Goal: Task Accomplishment & Management: Use online tool/utility

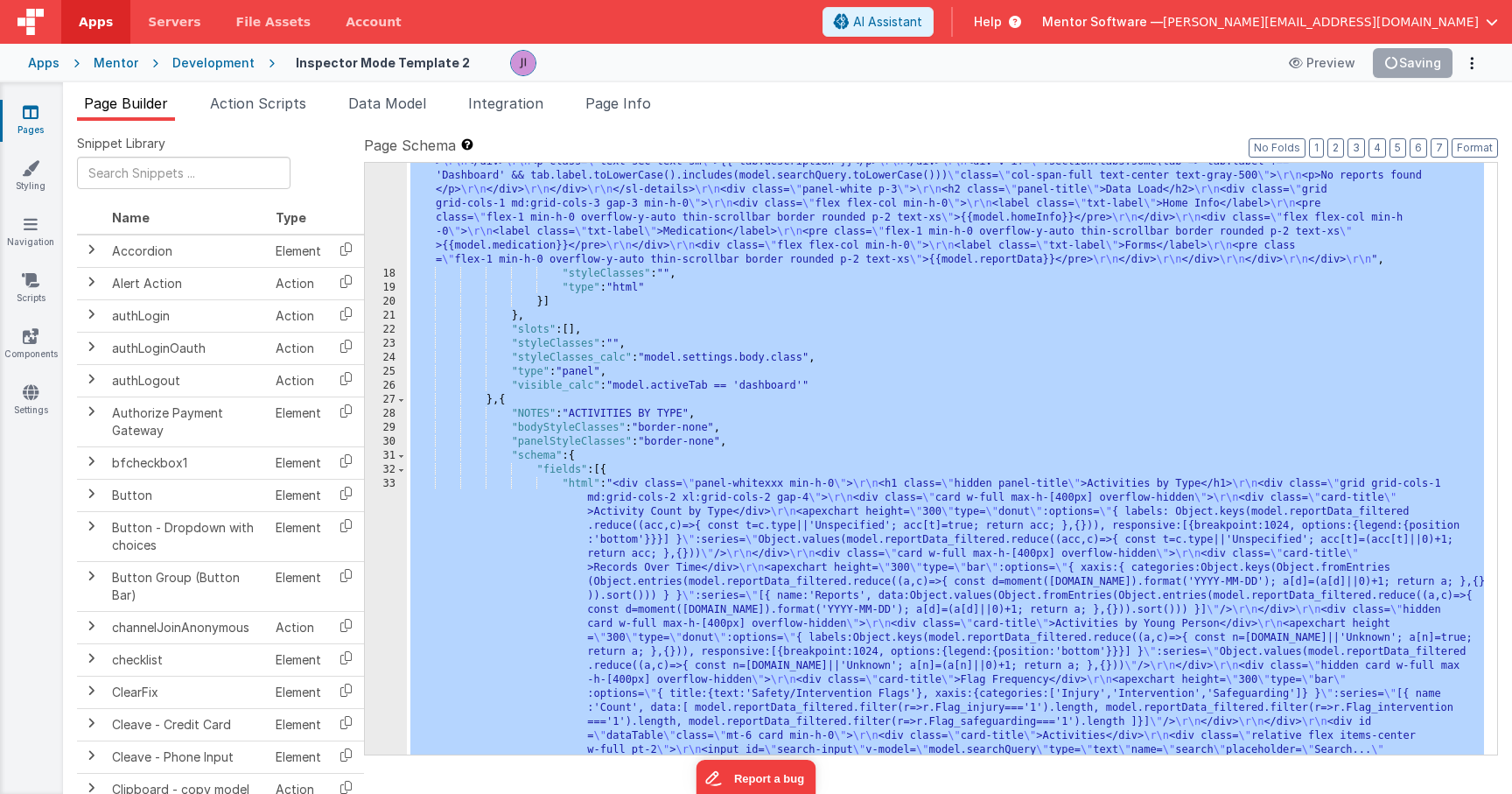
scroll to position [2094, 0]
click at [240, 103] on span "Action Scripts" at bounding box center [258, 103] width 96 height 18
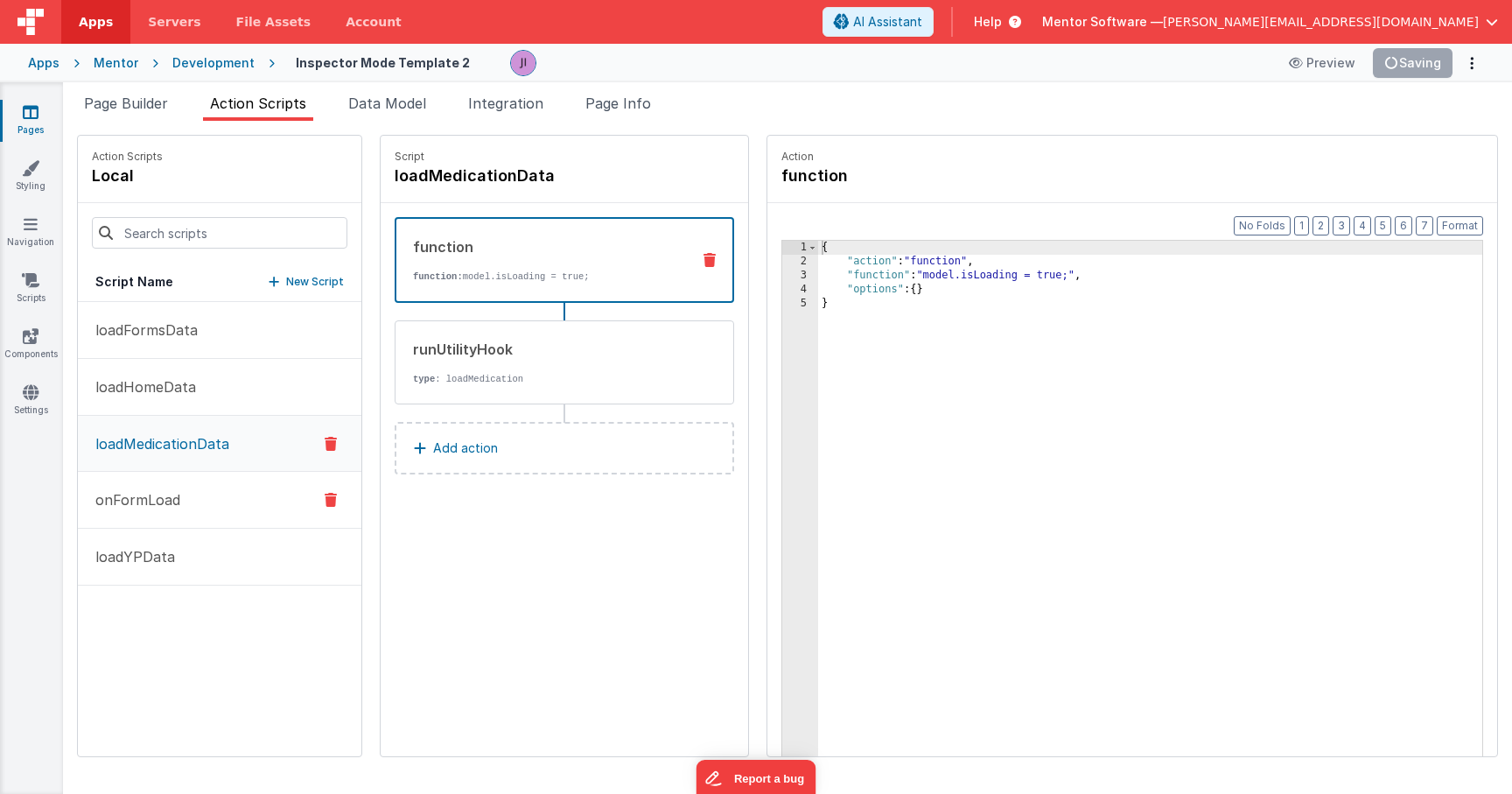
click at [260, 515] on button "onFormLoad" at bounding box center [219, 500] width 284 height 57
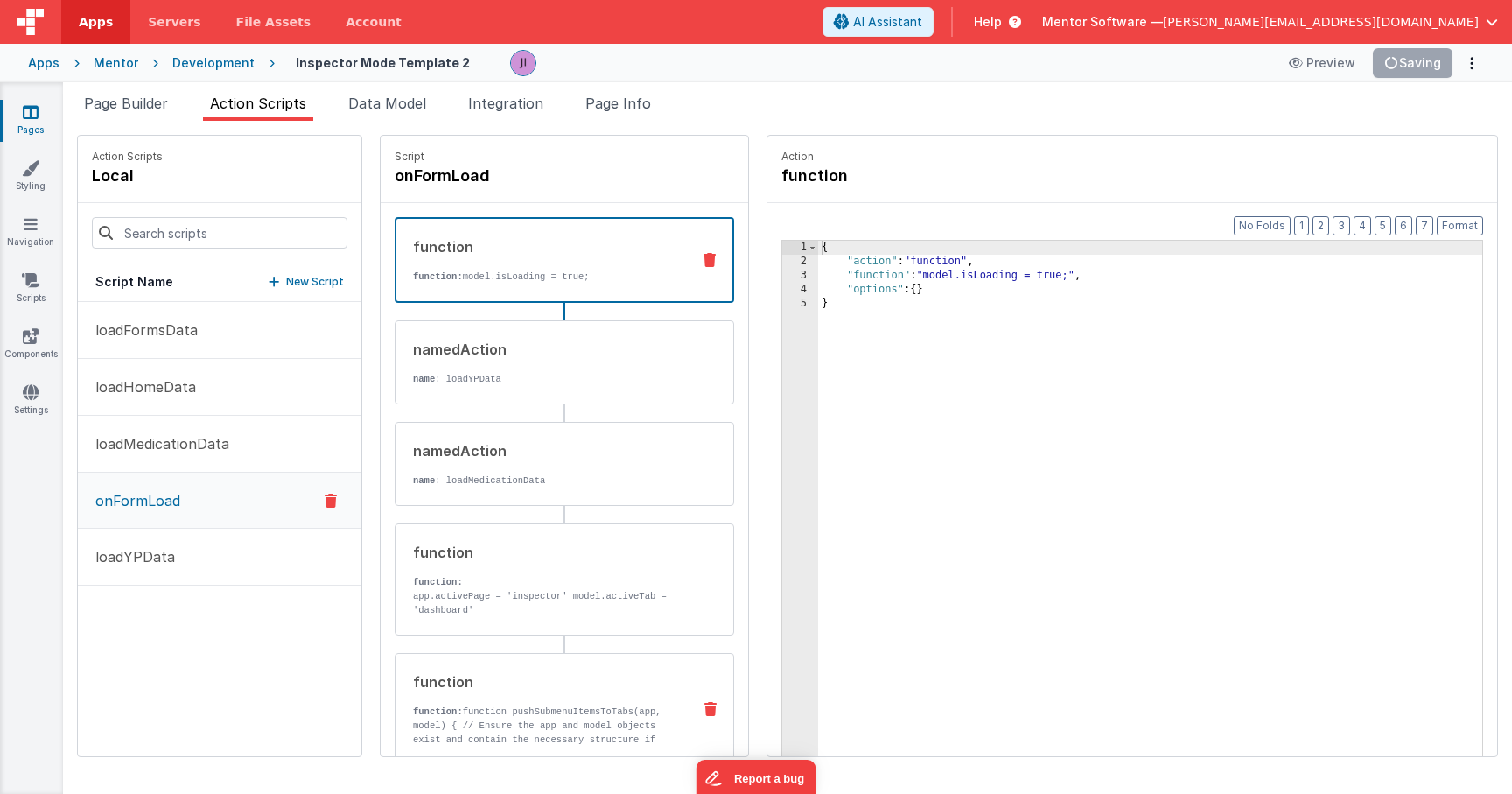
scroll to position [110, 0]
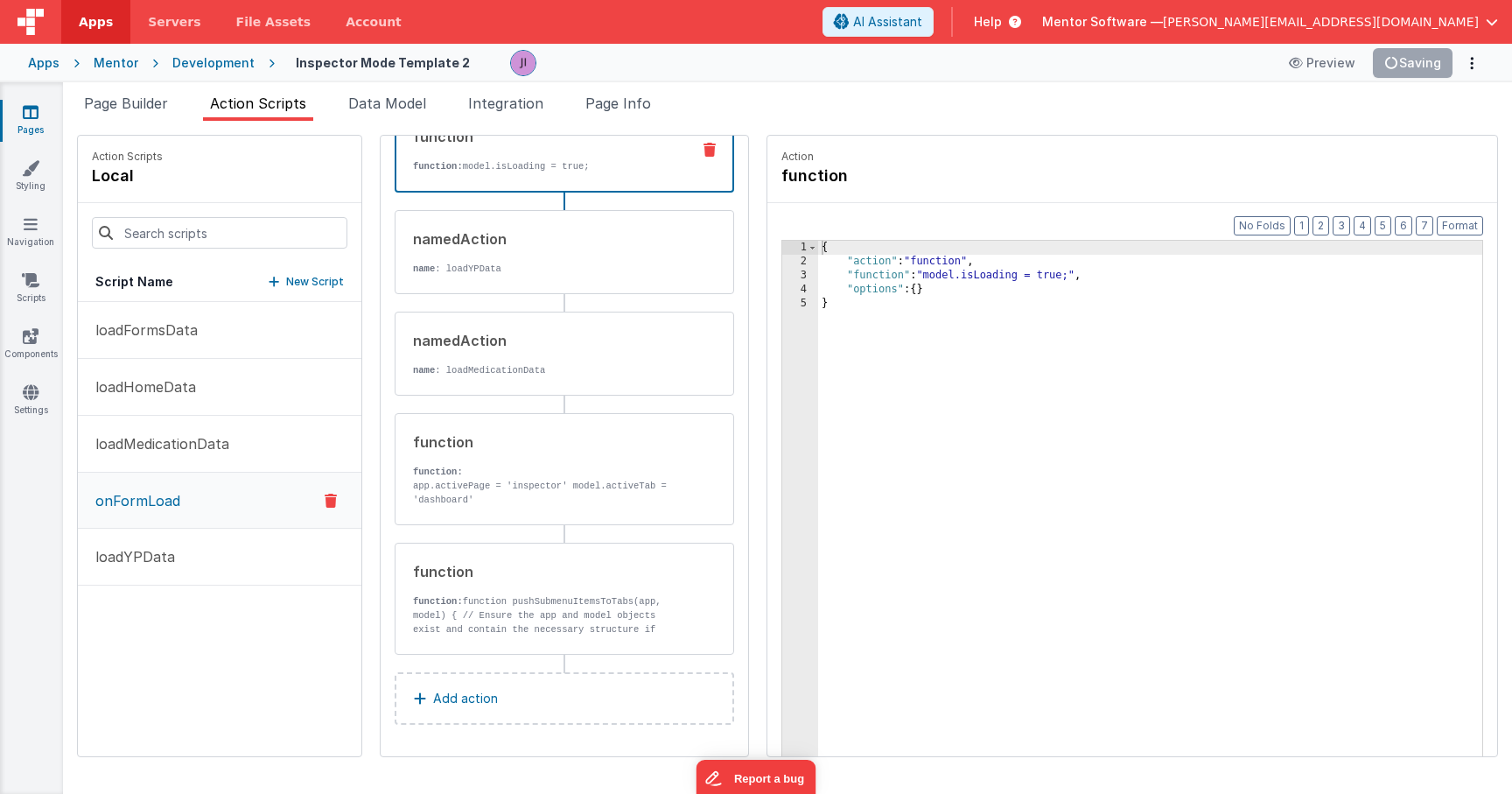
click at [488, 690] on p "Add action" at bounding box center [465, 699] width 64 height 21
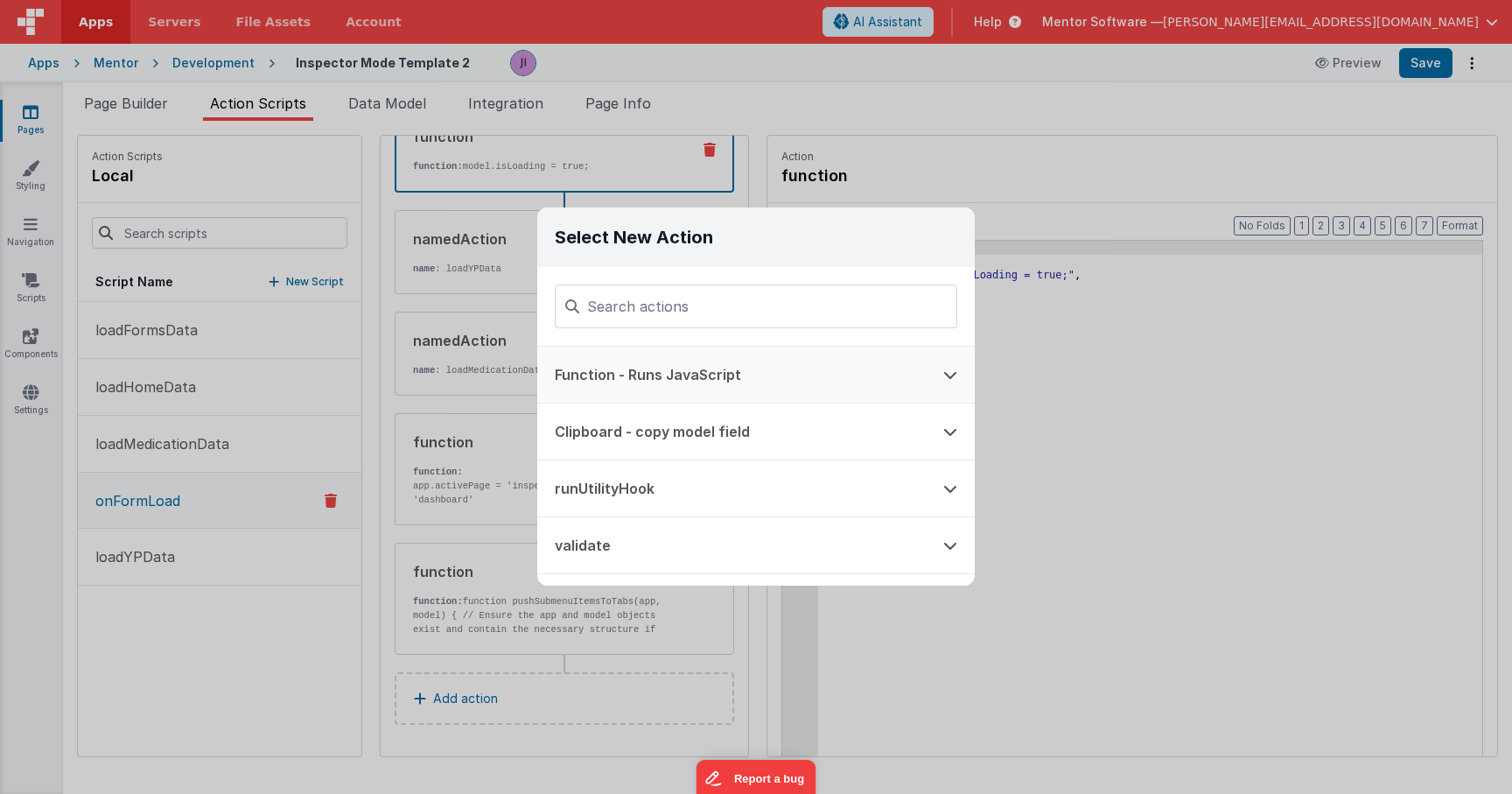
click at [743, 361] on button "Function - Runs JavaScript" at bounding box center [731, 375] width 389 height 56
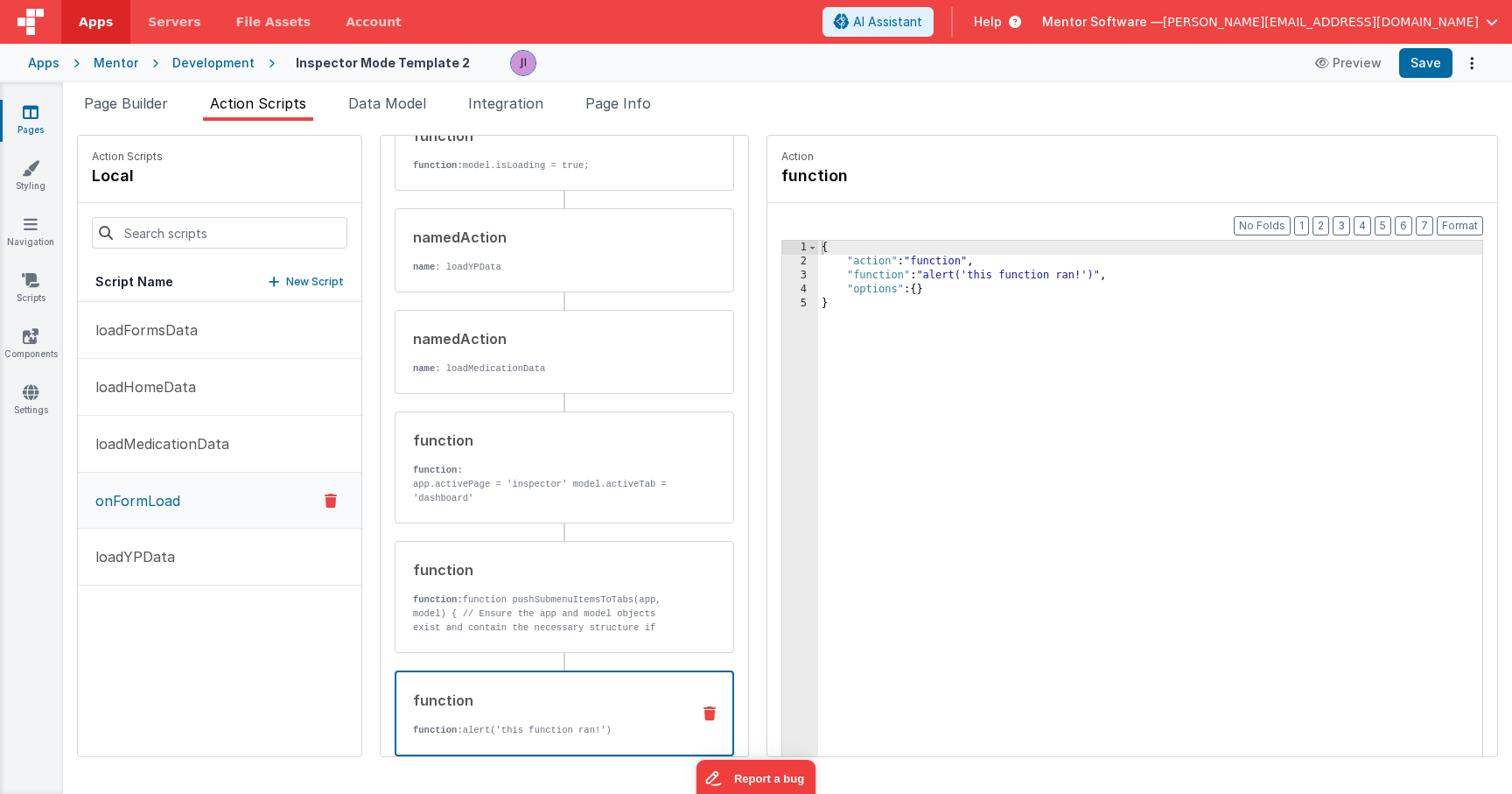
click at [703, 708] on icon at bounding box center [709, 713] width 12 height 14
click at [703, 712] on icon at bounding box center [709, 713] width 12 height 14
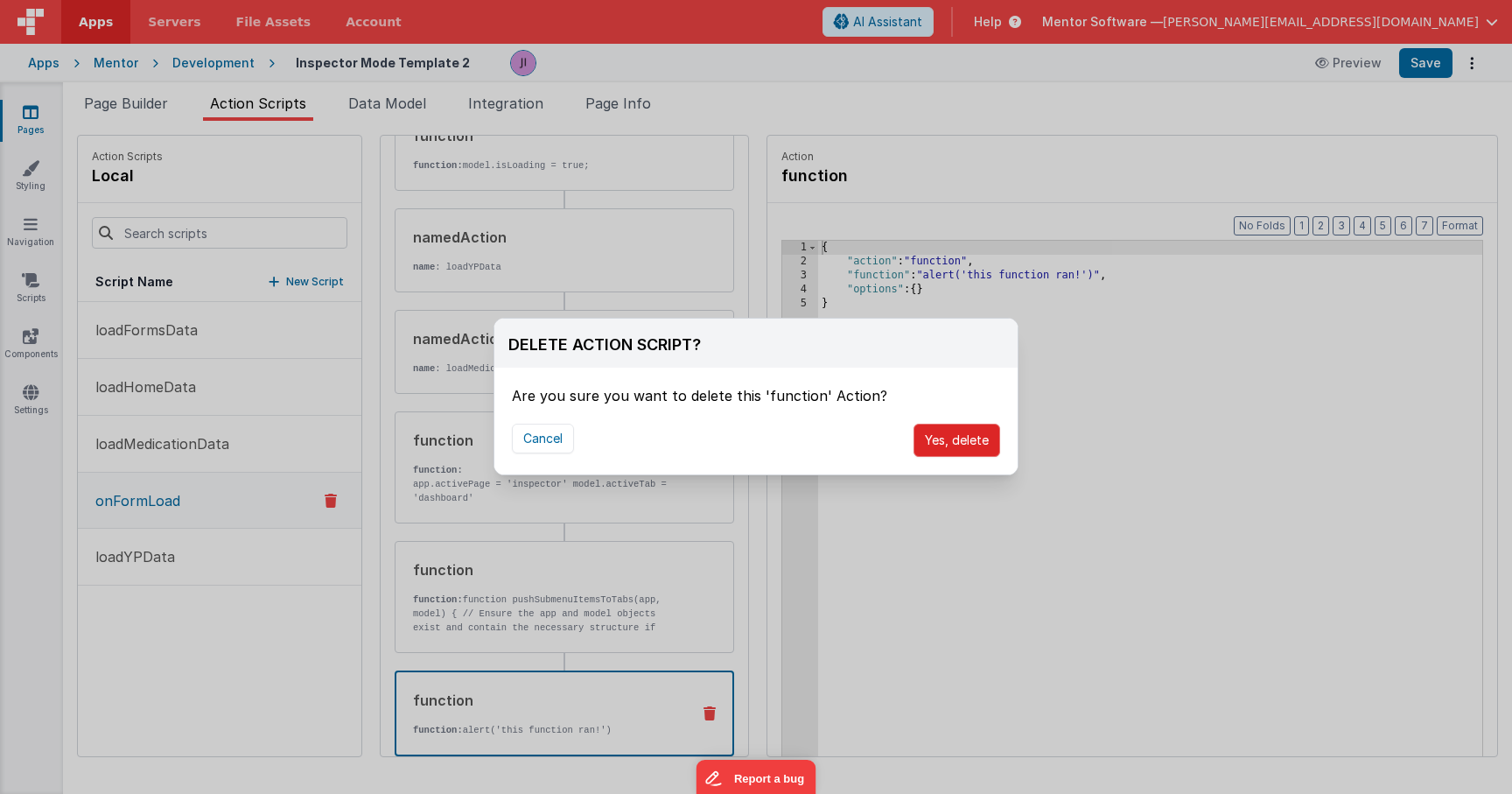
click at [972, 441] on button "Yes, delete" at bounding box center [956, 441] width 87 height 34
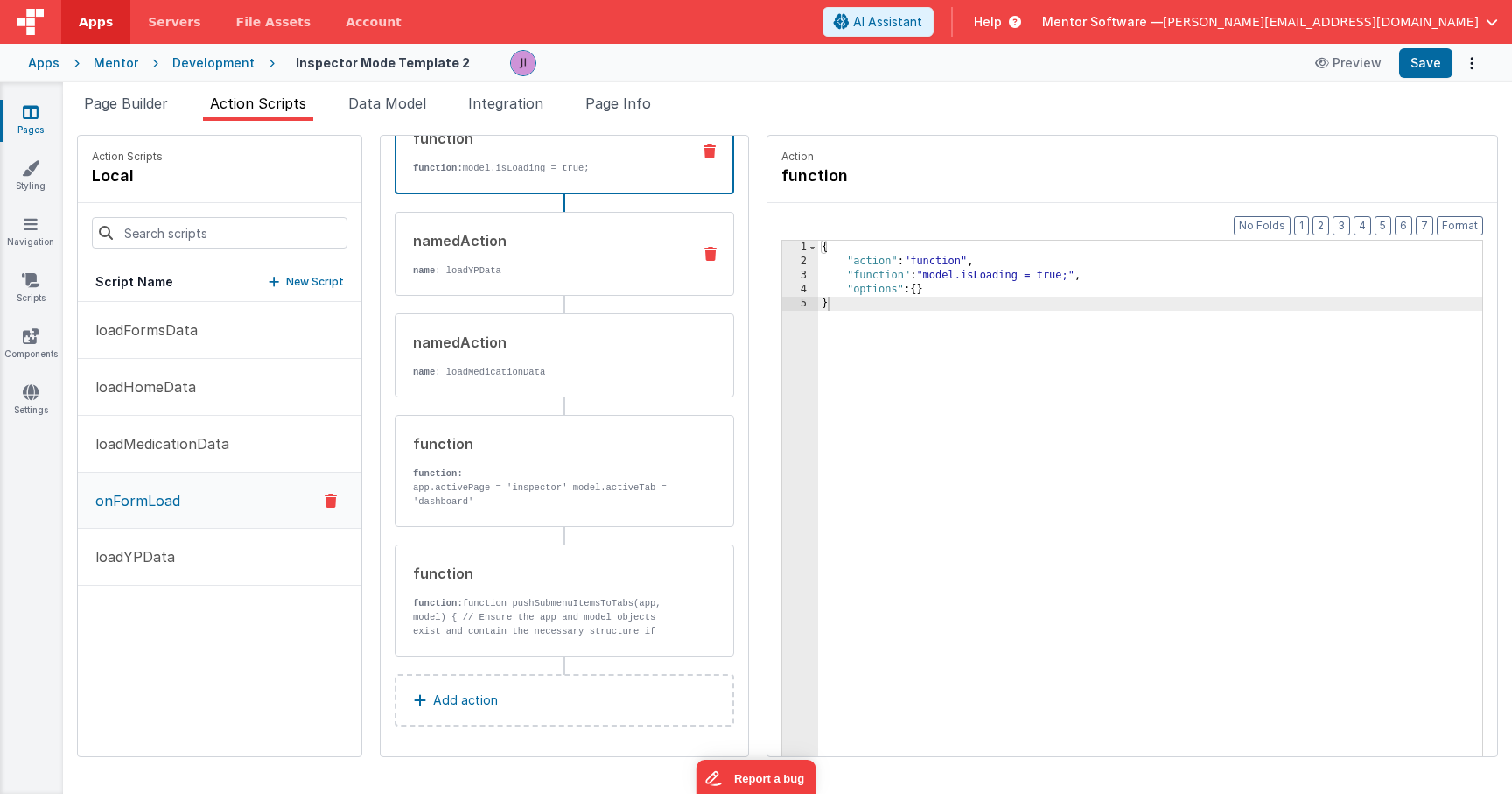
scroll to position [0, 0]
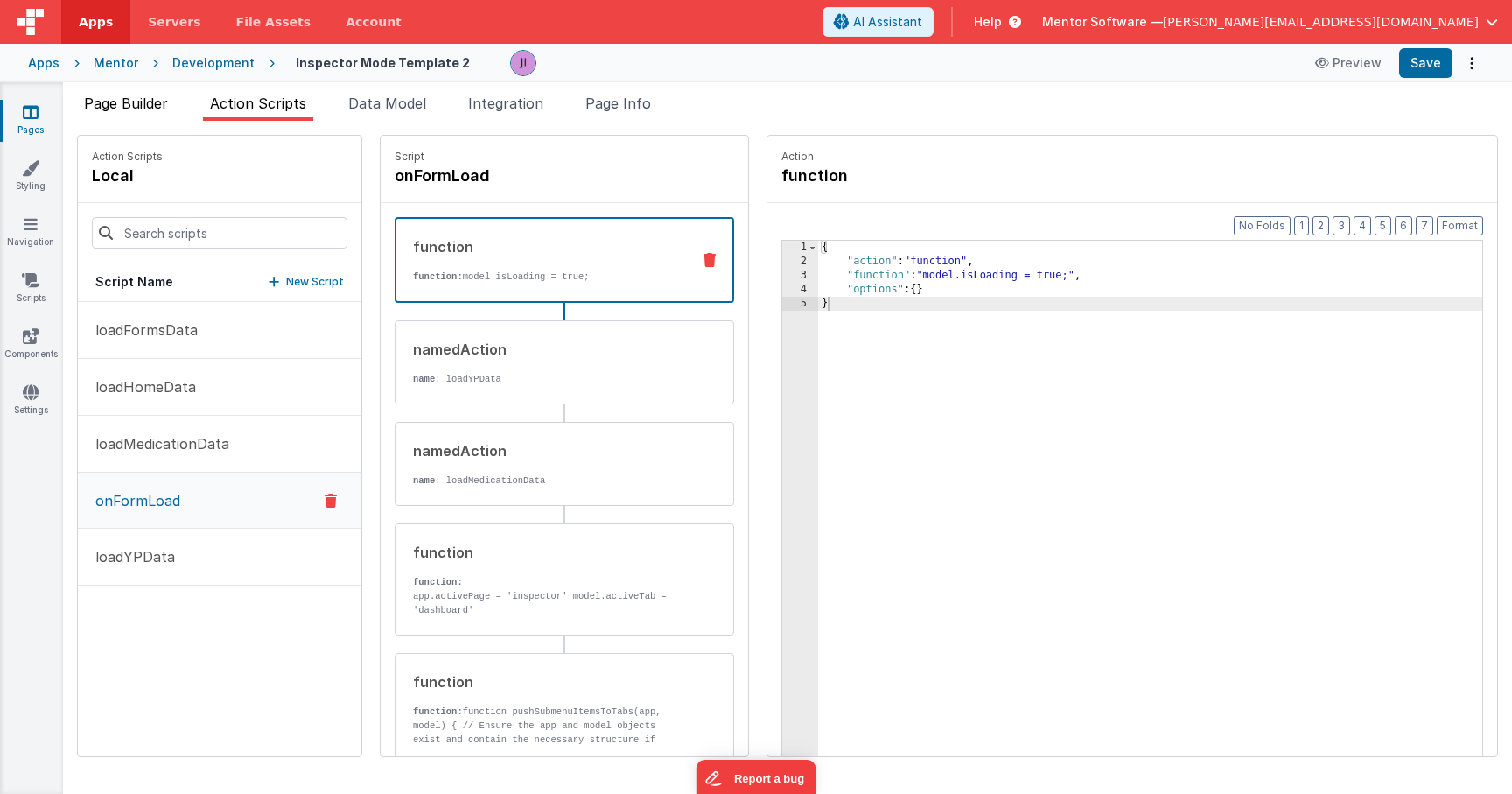
click at [159, 114] on li "Page Builder" at bounding box center [125, 106] width 98 height 28
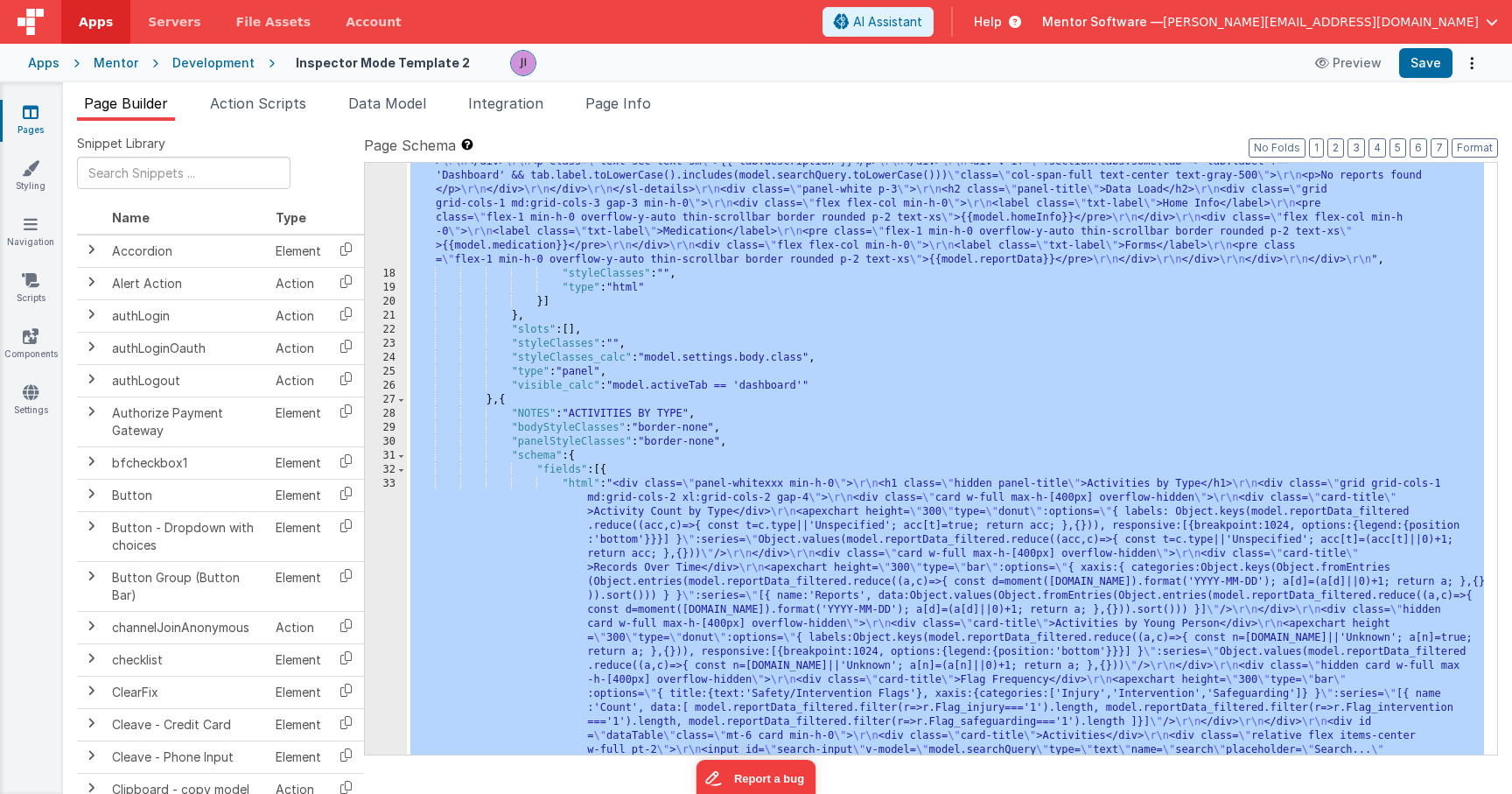
click at [591, 350] on div ""html" : "<div class= \" flex flex-col gap-4 min-h-0 \" > \r\n <h1 class= \" te…" at bounding box center [946, 514] width 1078 height 1390
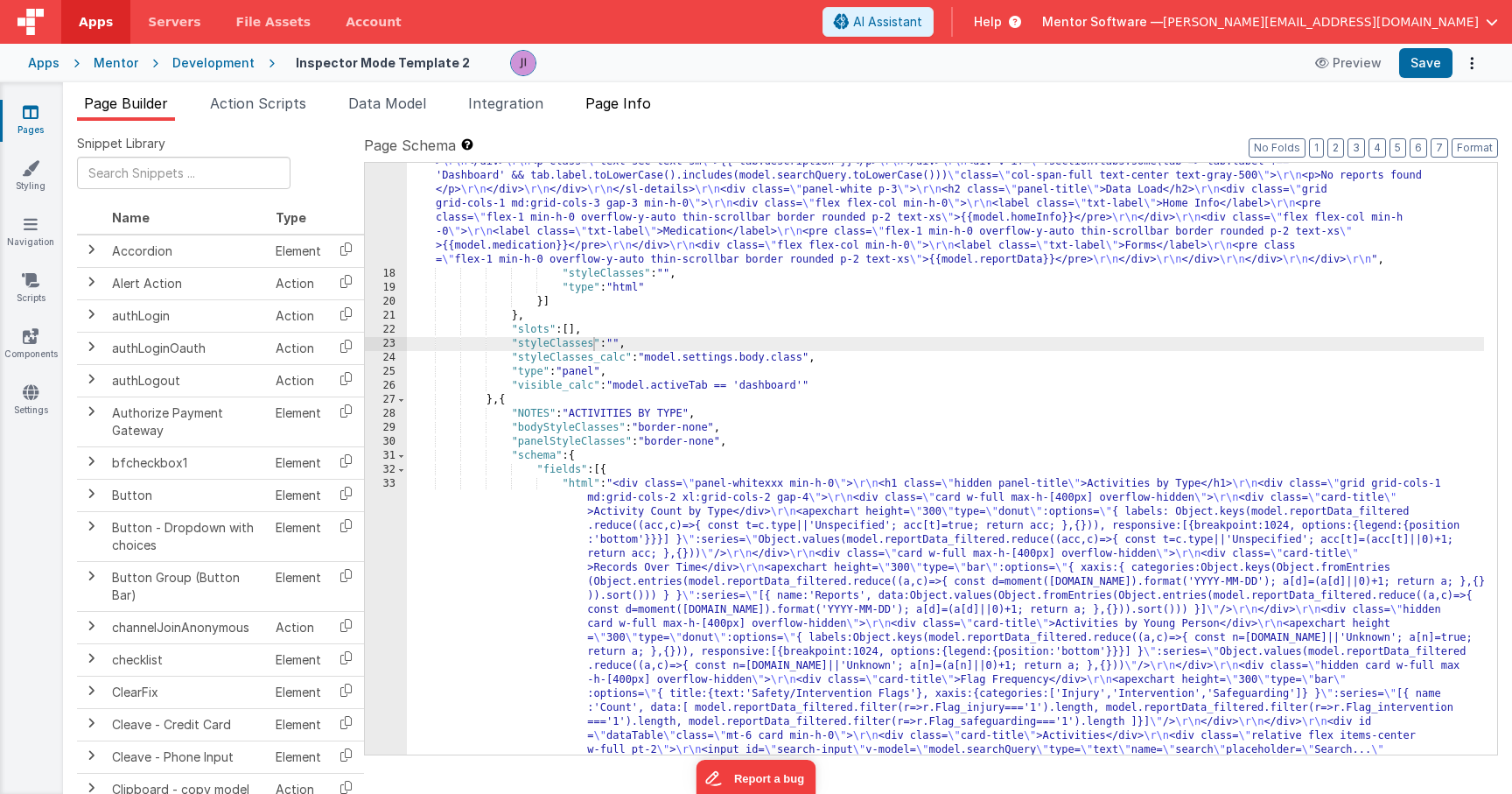
click at [635, 103] on span "Page Info" at bounding box center [618, 103] width 65 height 18
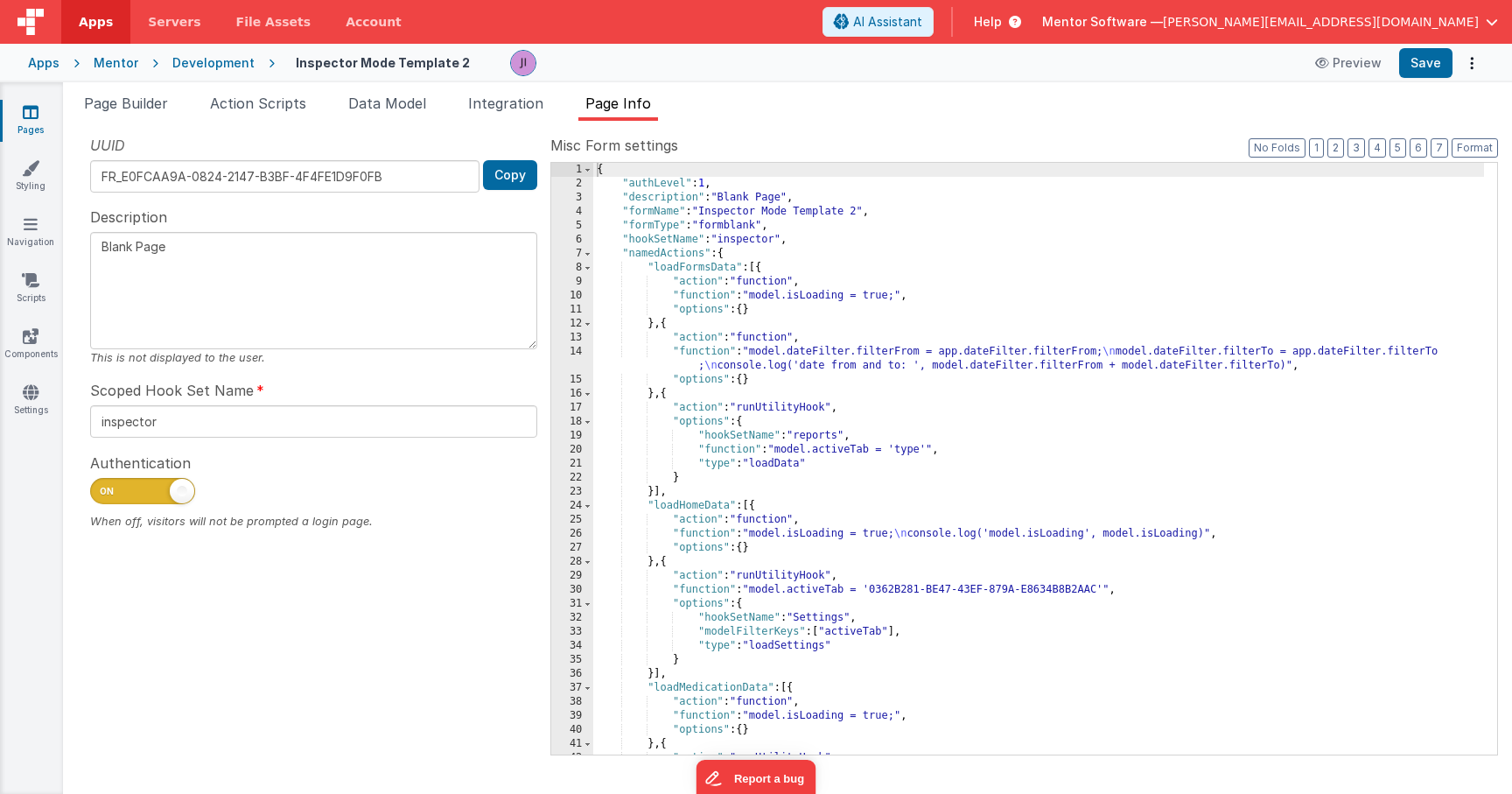
click at [666, 388] on div "{ "authLevel" : 1 , "description" : "Blank Page" , "formName" : "Inspector Mode…" at bounding box center [1039, 472] width 891 height 619
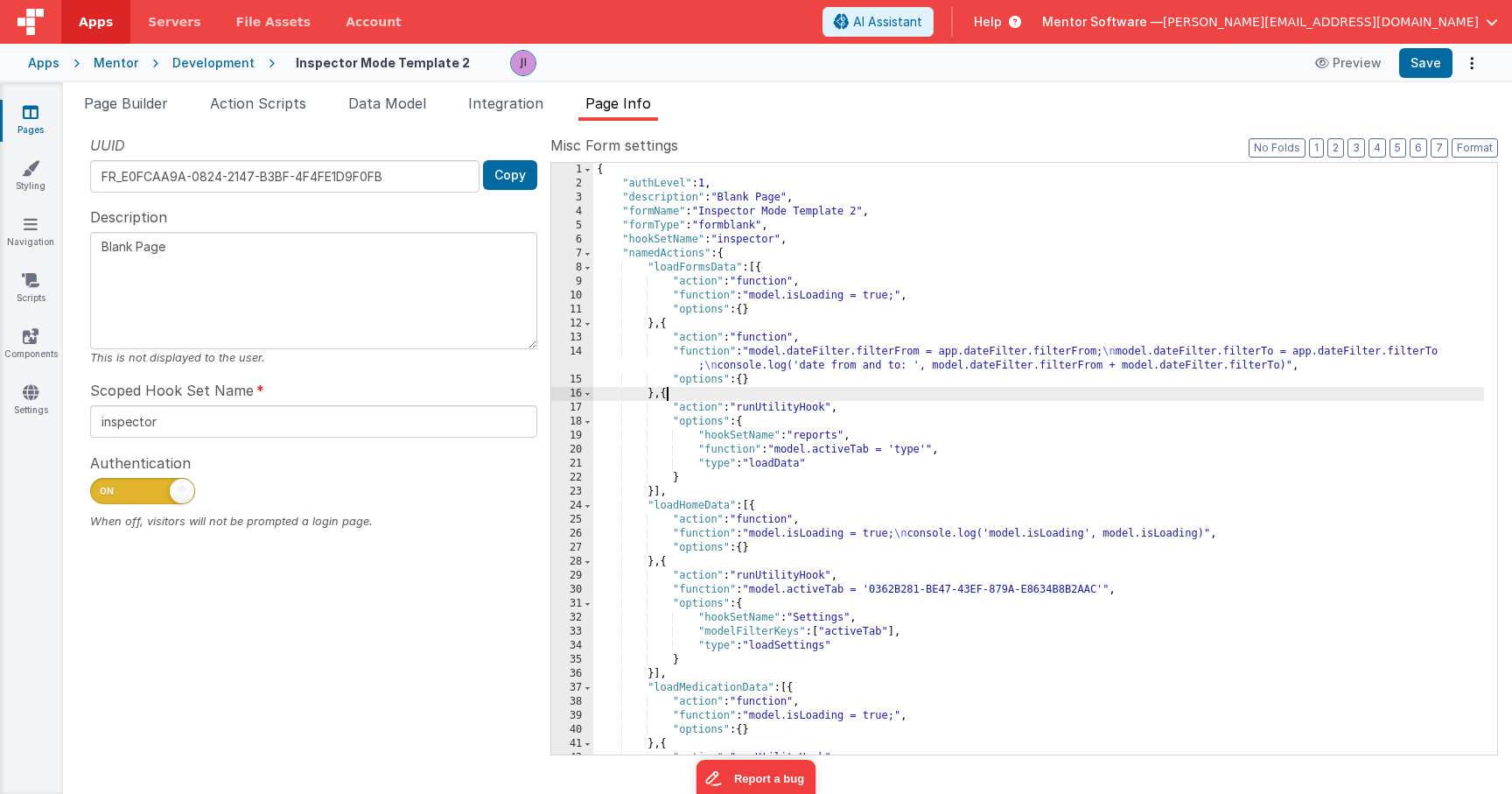
click at [666, 388] on div "{ "authLevel" : 1 , "description" : "Blank Page" , "formName" : "Inspector Mode…" at bounding box center [1039, 472] width 891 height 619
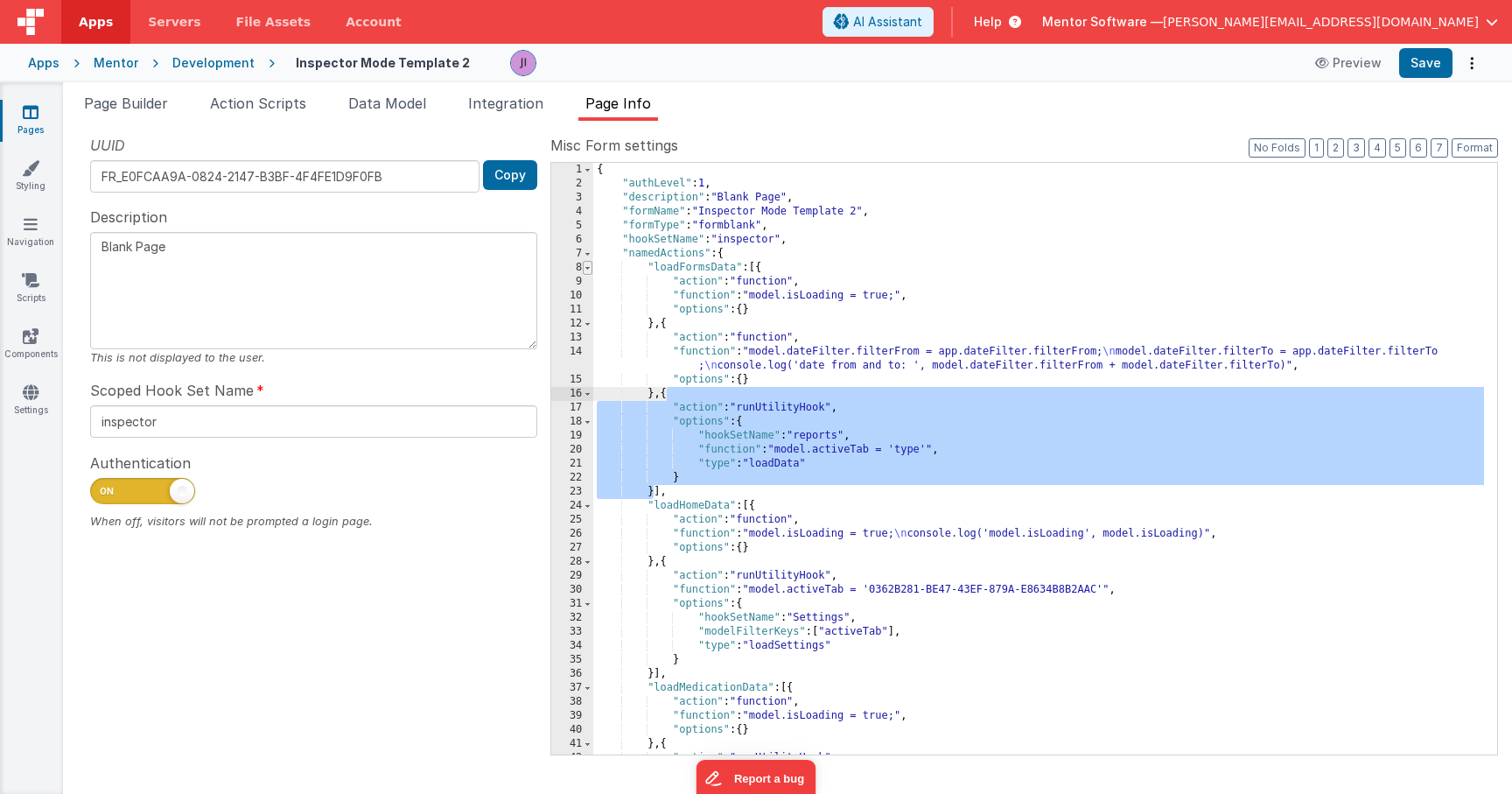
click at [591, 267] on span at bounding box center [587, 267] width 9 height 14
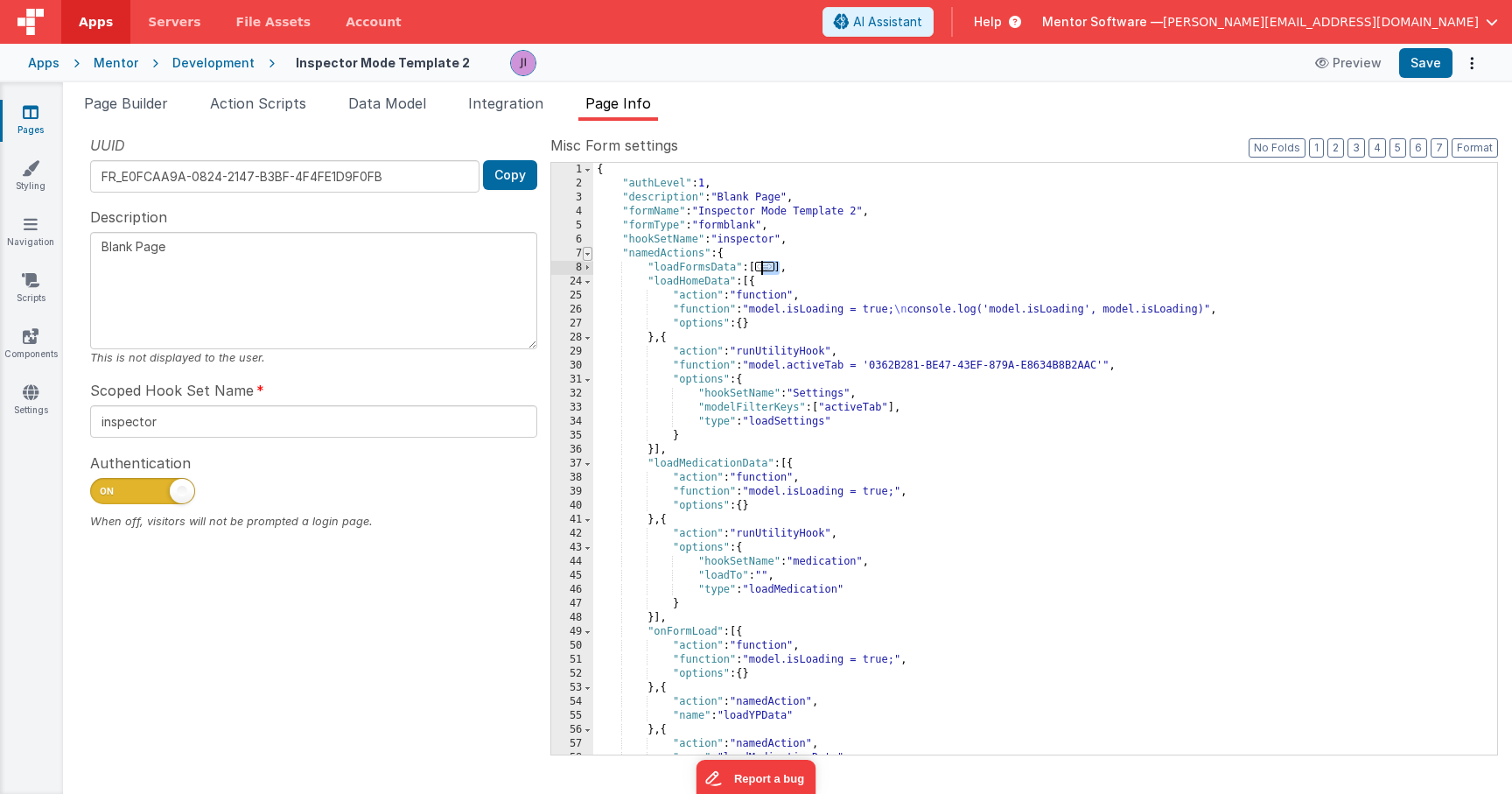
click at [587, 253] on span at bounding box center [587, 253] width 9 height 14
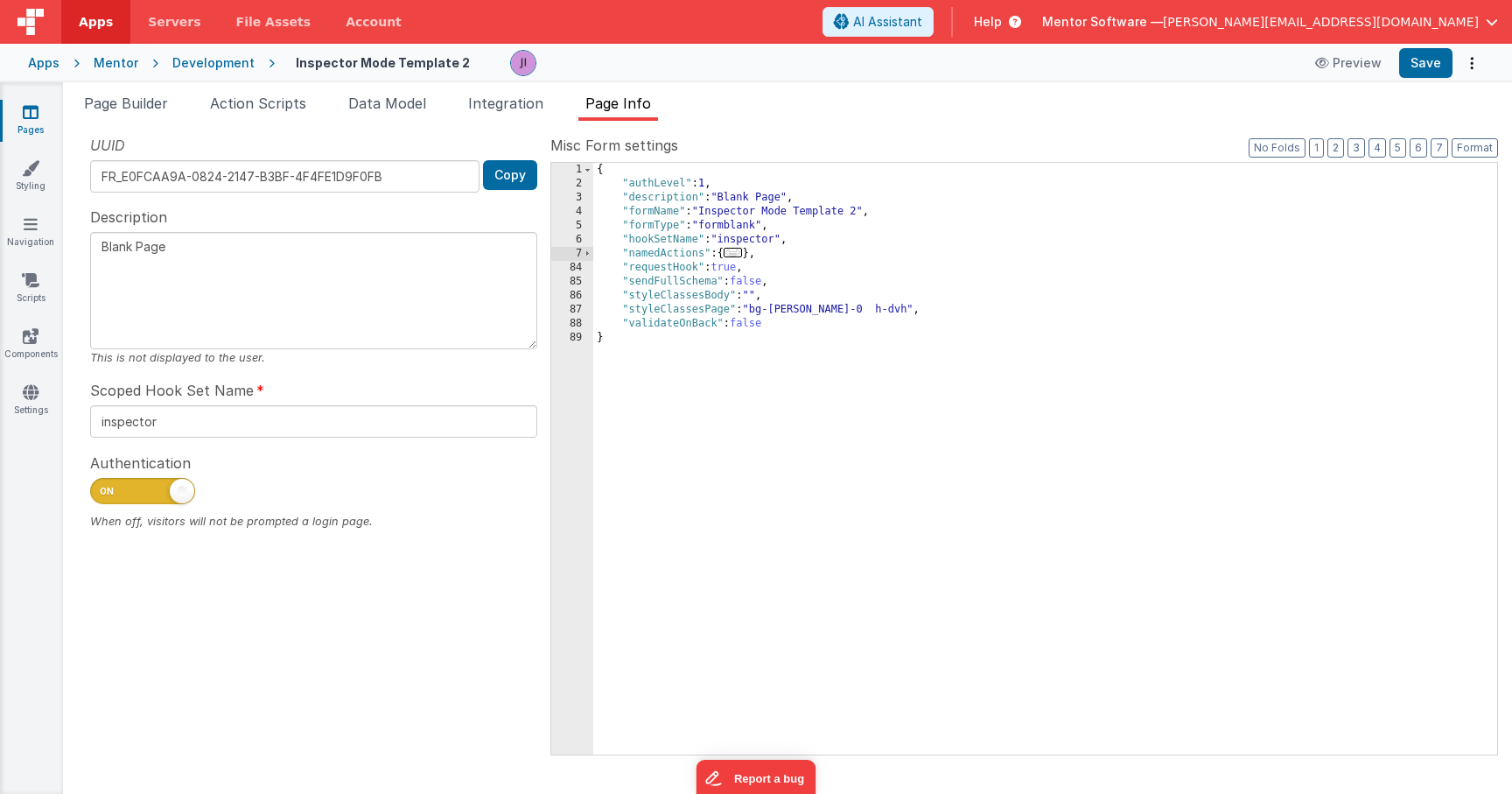
click at [732, 256] on span "..." at bounding box center [733, 252] width 20 height 9
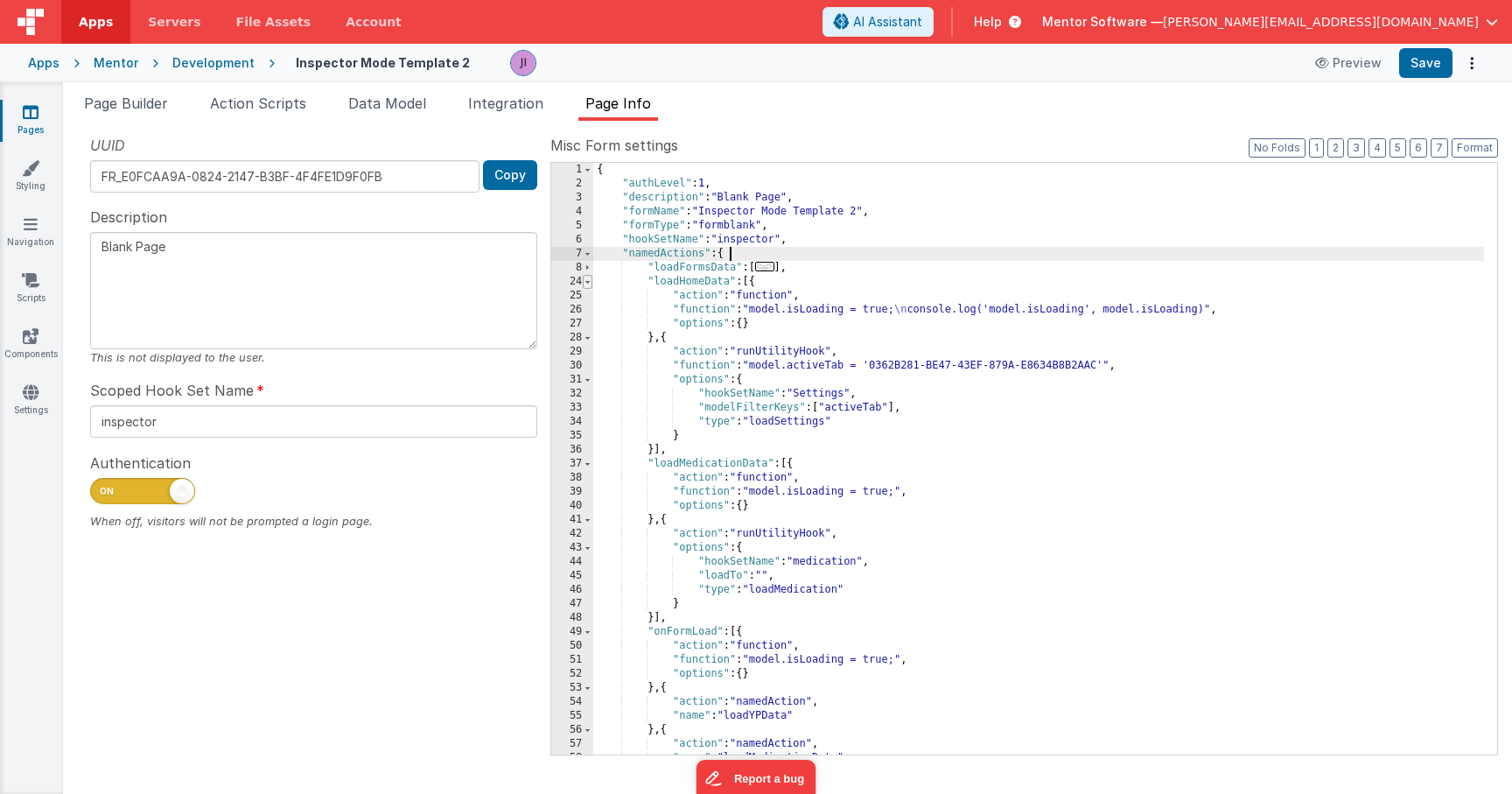
click at [587, 282] on span at bounding box center [587, 281] width 9 height 14
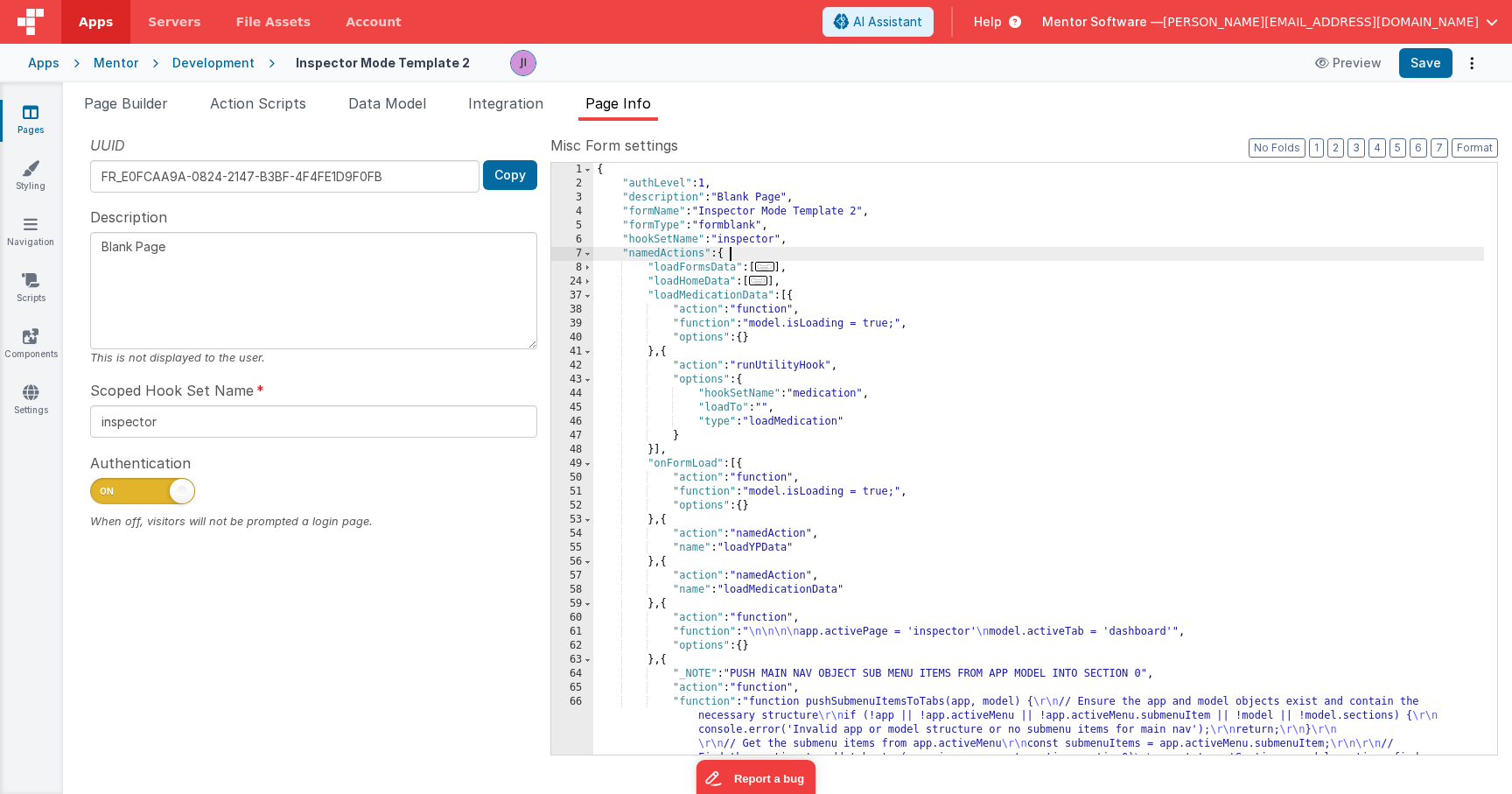
click at [668, 519] on div "{ "authLevel" : 1 , "description" : "Blank Page" , "formName" : "Inspector Mode…" at bounding box center [1039, 549] width 891 height 773
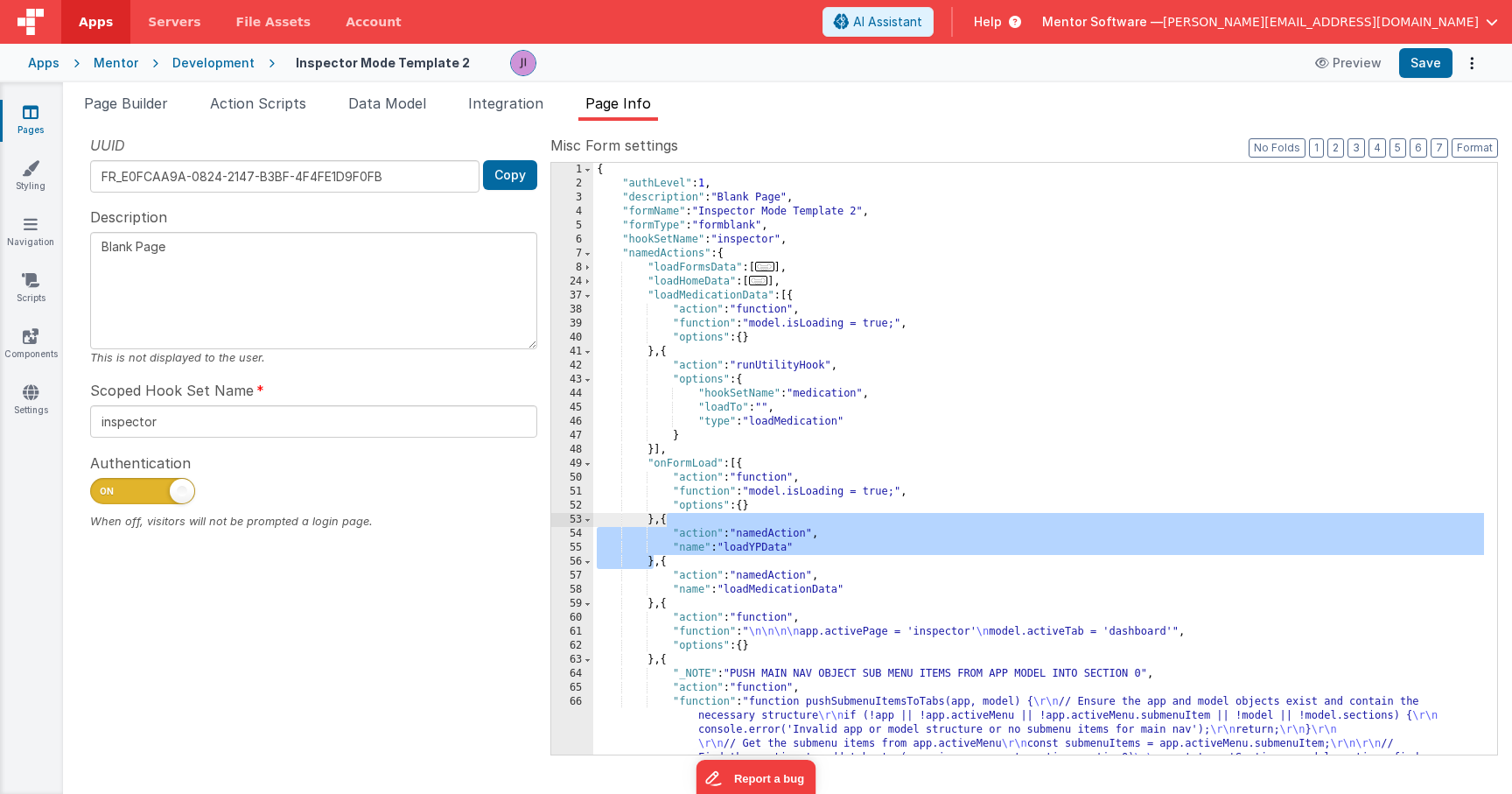
click at [661, 563] on div "{ "authLevel" : 1 , "description" : "Blank Page" , "formName" : "Inspector Mode…" at bounding box center [1039, 549] width 891 height 773
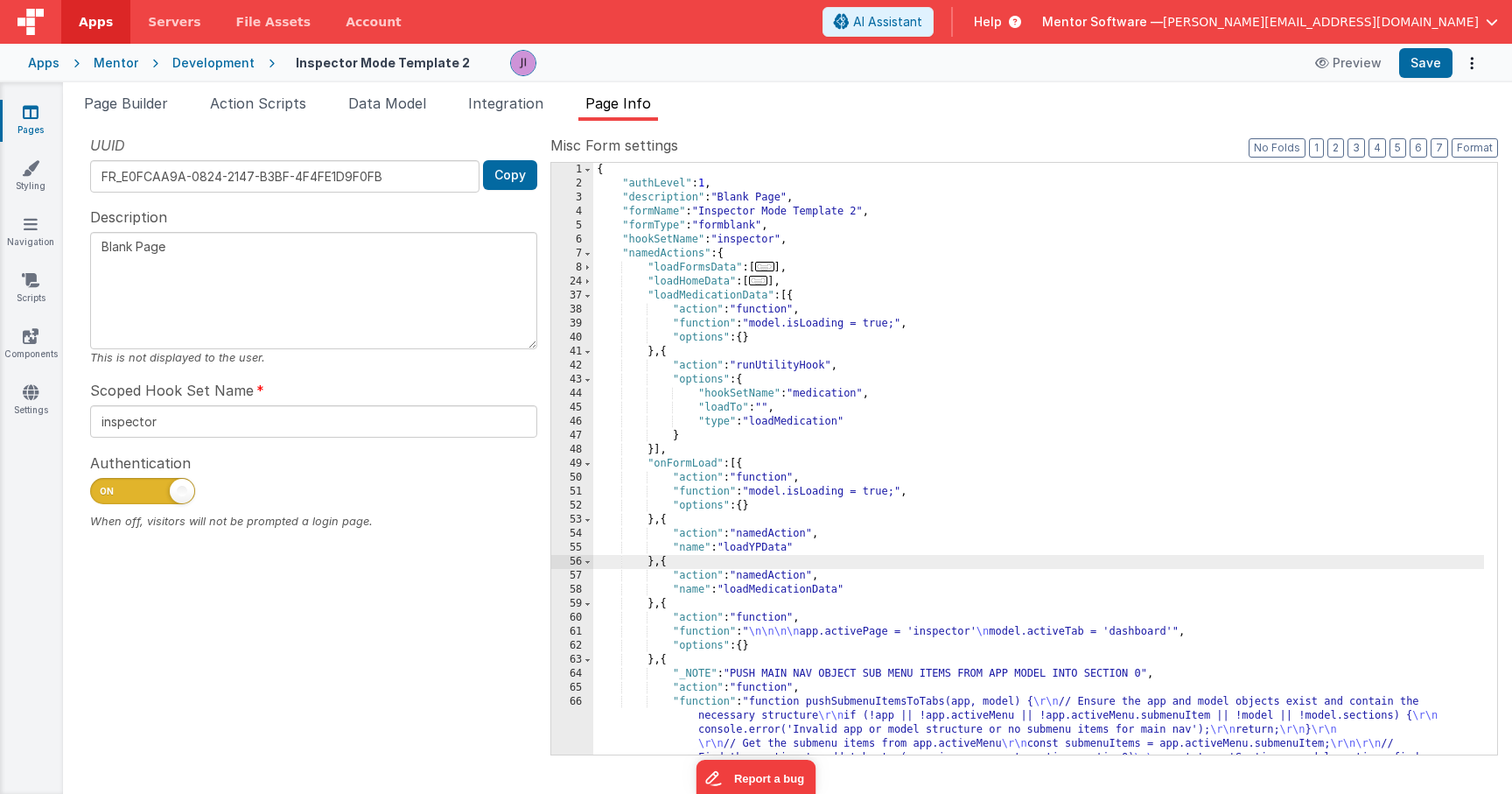
paste textarea
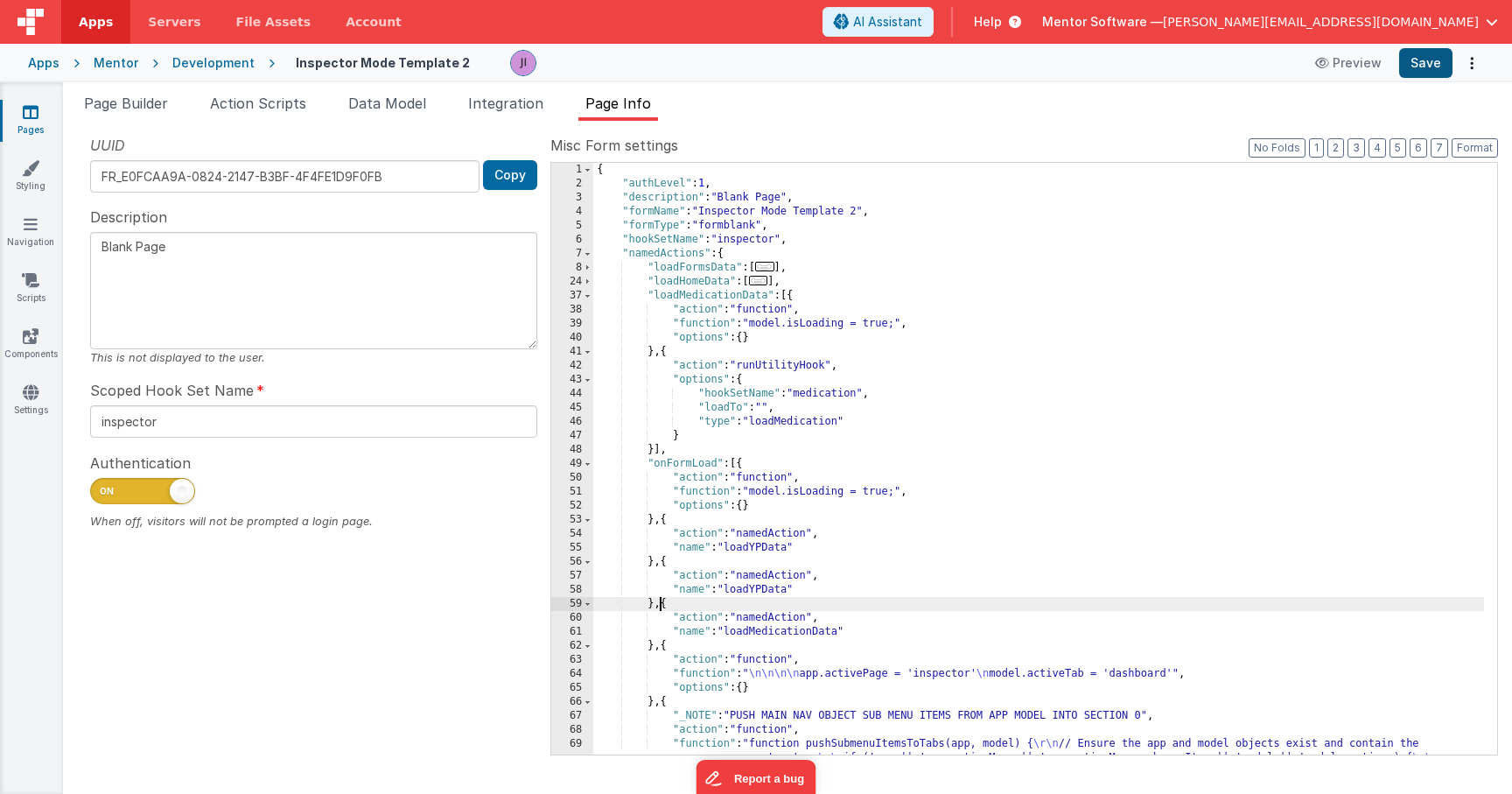
click at [1445, 61] on button "Save" at bounding box center [1425, 64] width 53 height 30
click at [272, 104] on span "Action Scripts" at bounding box center [258, 103] width 96 height 18
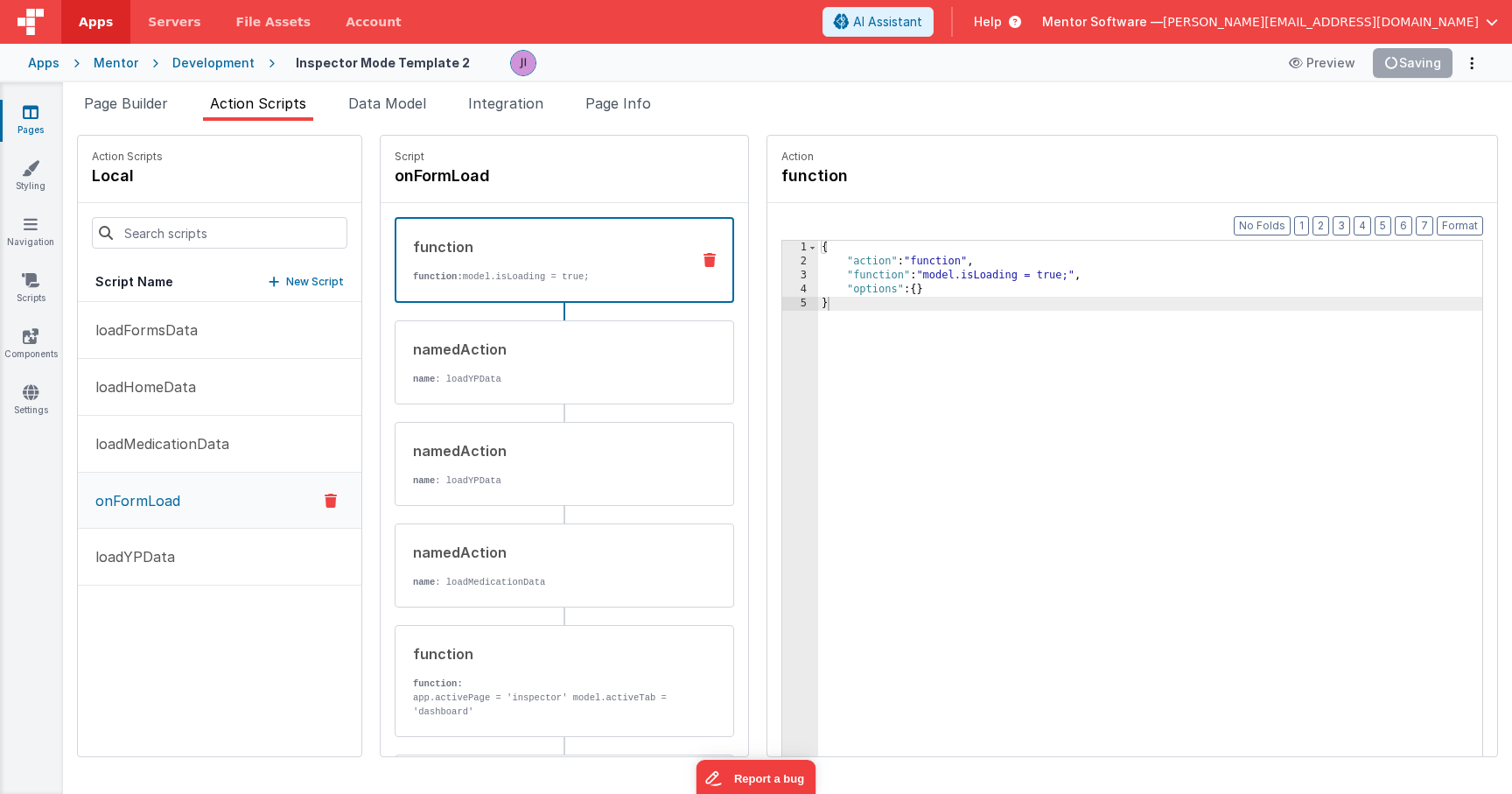
drag, startPoint x: 159, startPoint y: 102, endPoint x: 191, endPoint y: 109, distance: 32.8
click at [159, 102] on span "Page Builder" at bounding box center [126, 103] width 84 height 18
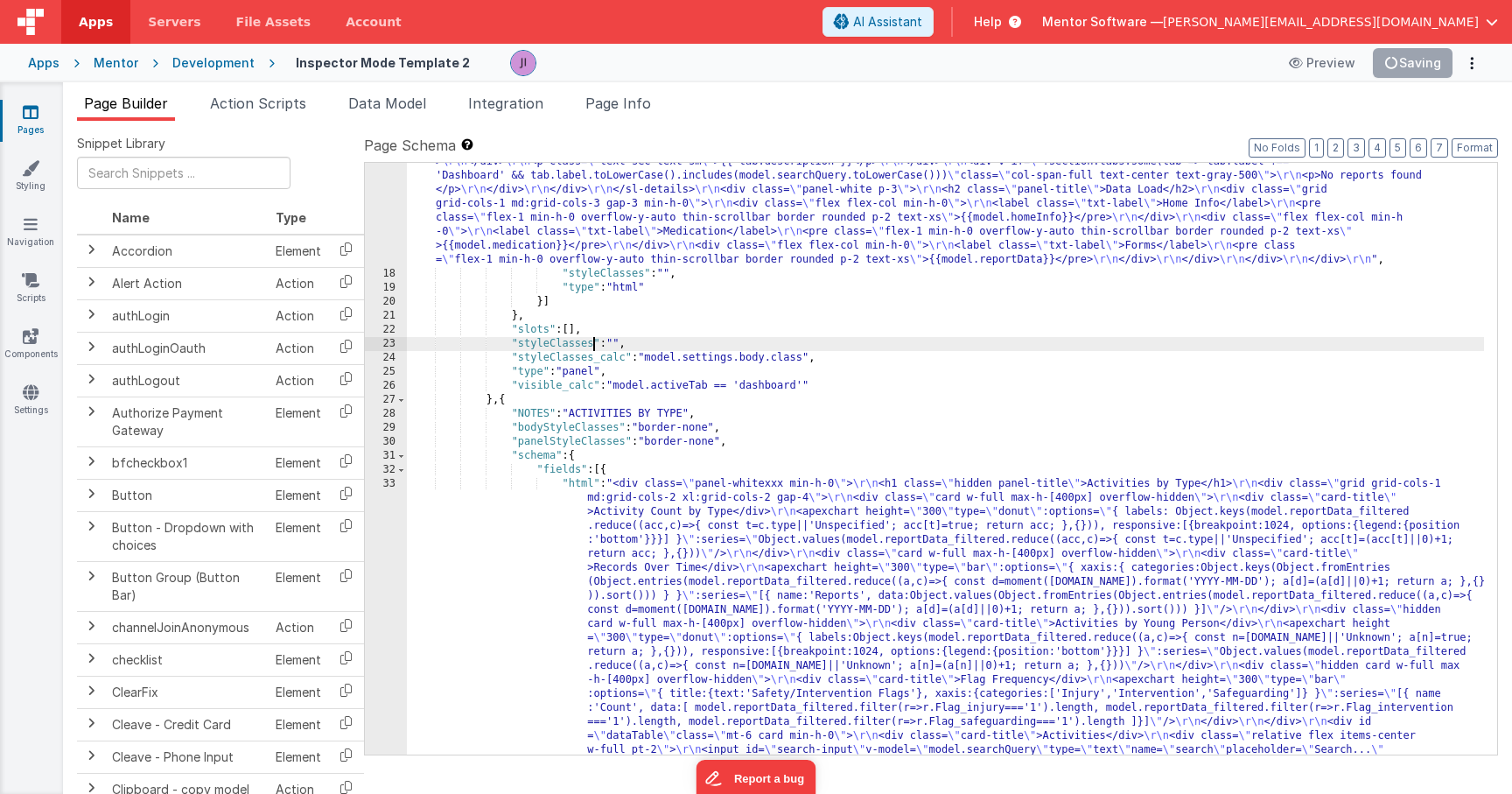
click at [617, 249] on div ""html" : "<div class= \" flex flex-col gap-4 min-h-0 \" > \r\n <h1 class= \" te…" at bounding box center [946, 514] width 1078 height 1390
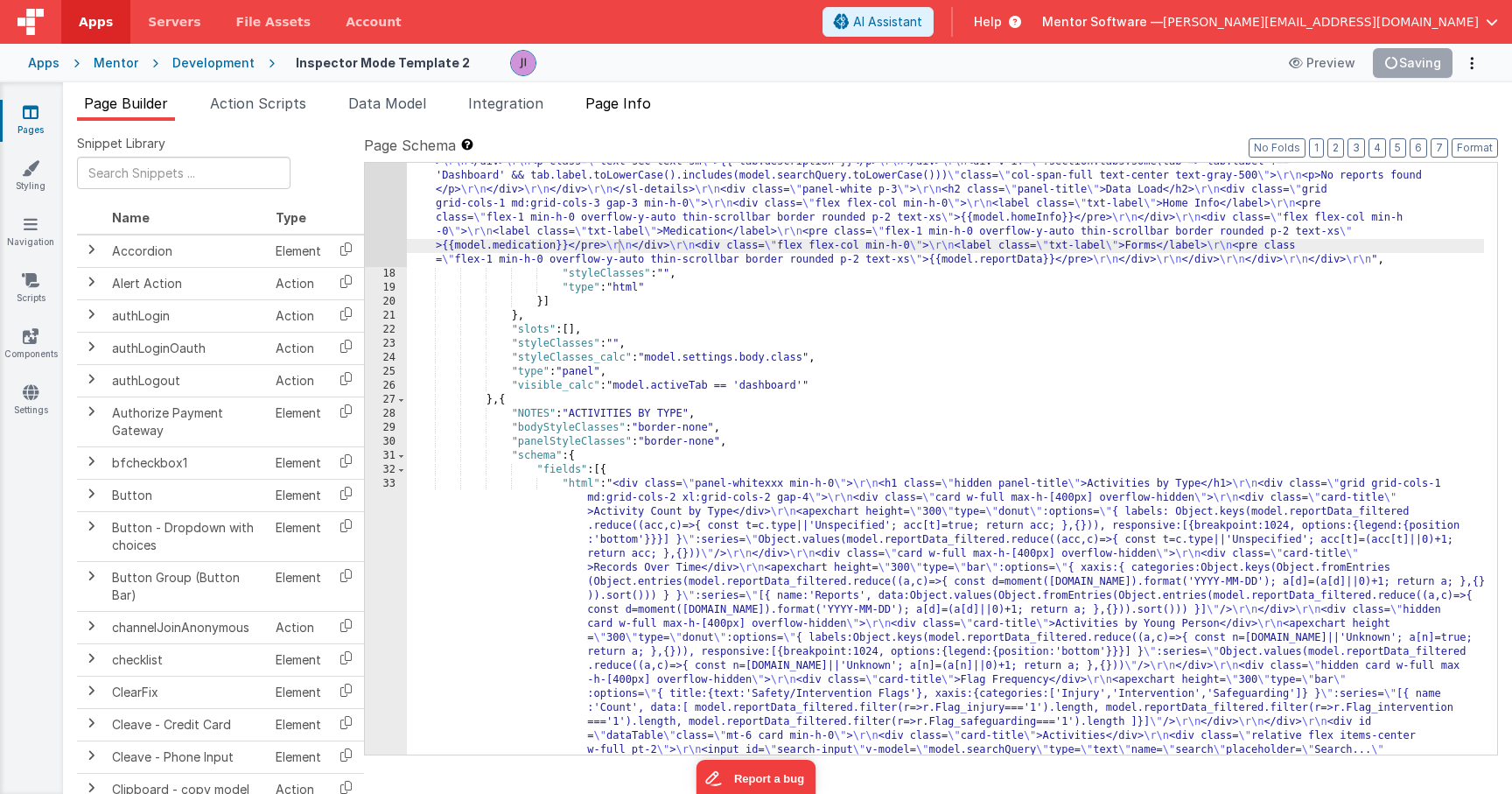
click at [615, 101] on span "Page Info" at bounding box center [618, 103] width 65 height 18
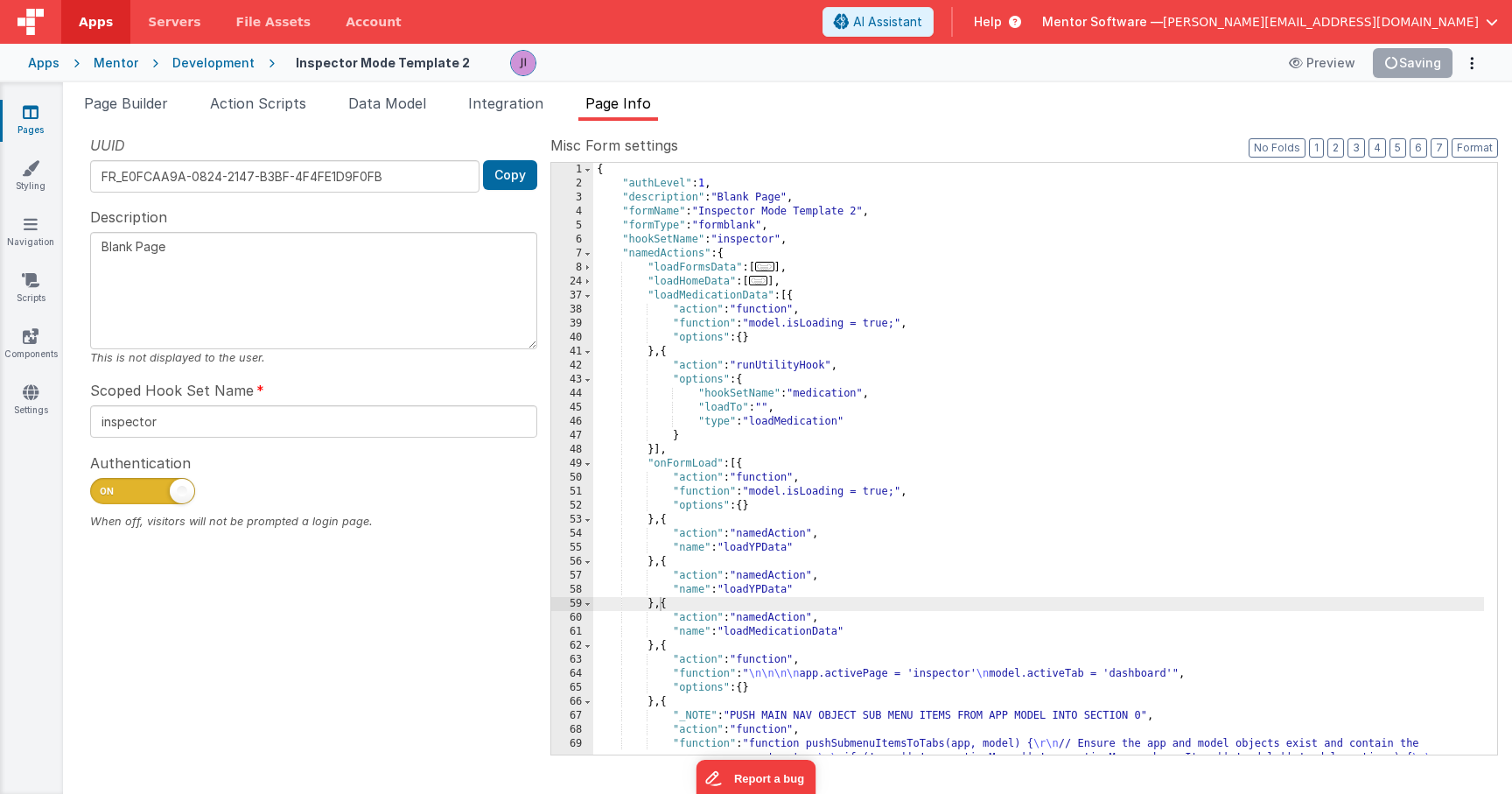
click at [910, 293] on div "{ "authLevel" : 1 , "description" : "Blank Page" , "formName" : "Inspector Mode…" at bounding box center [1039, 549] width 891 height 773
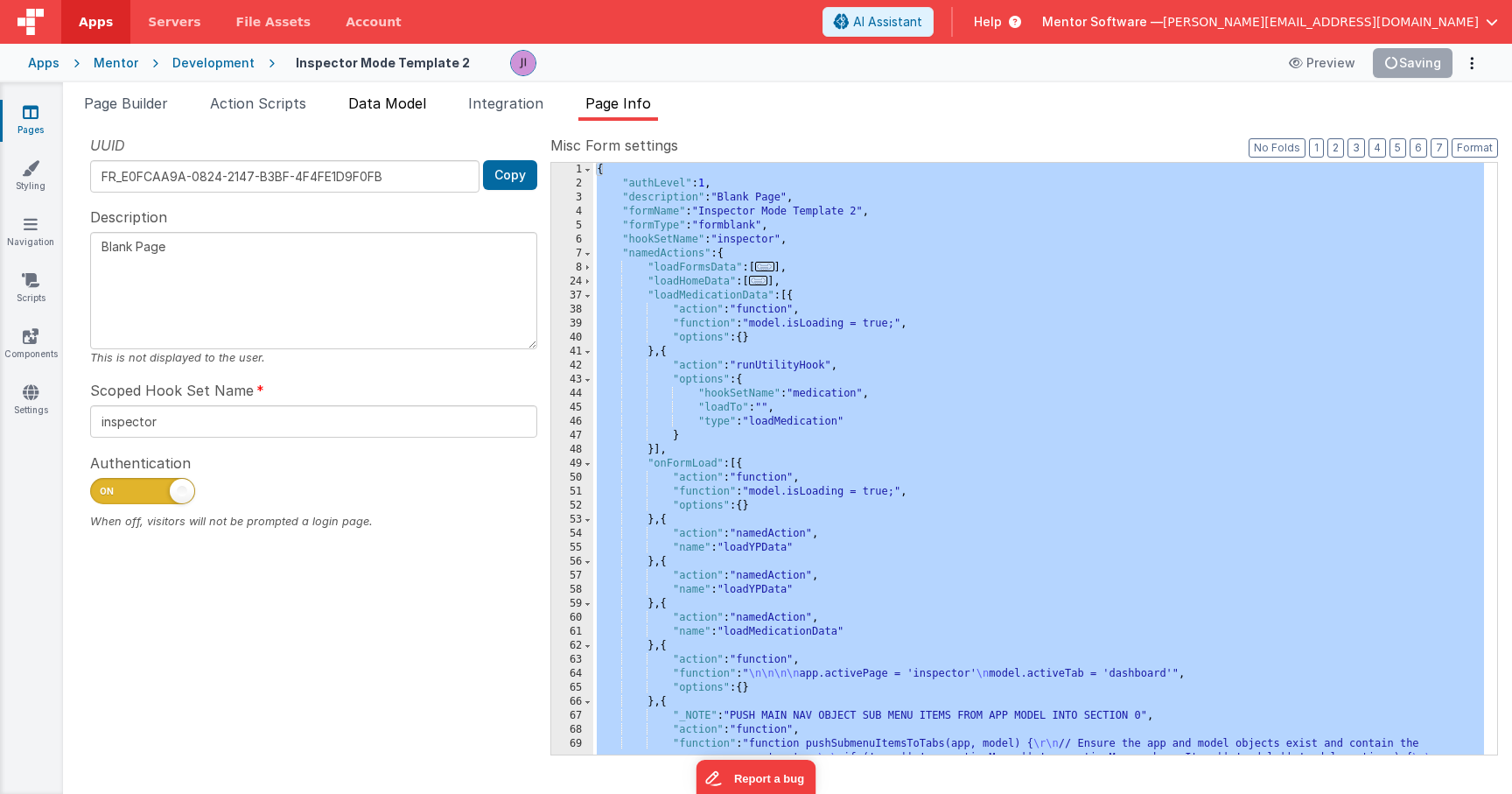
click at [354, 106] on span "Data Model" at bounding box center [387, 103] width 78 height 18
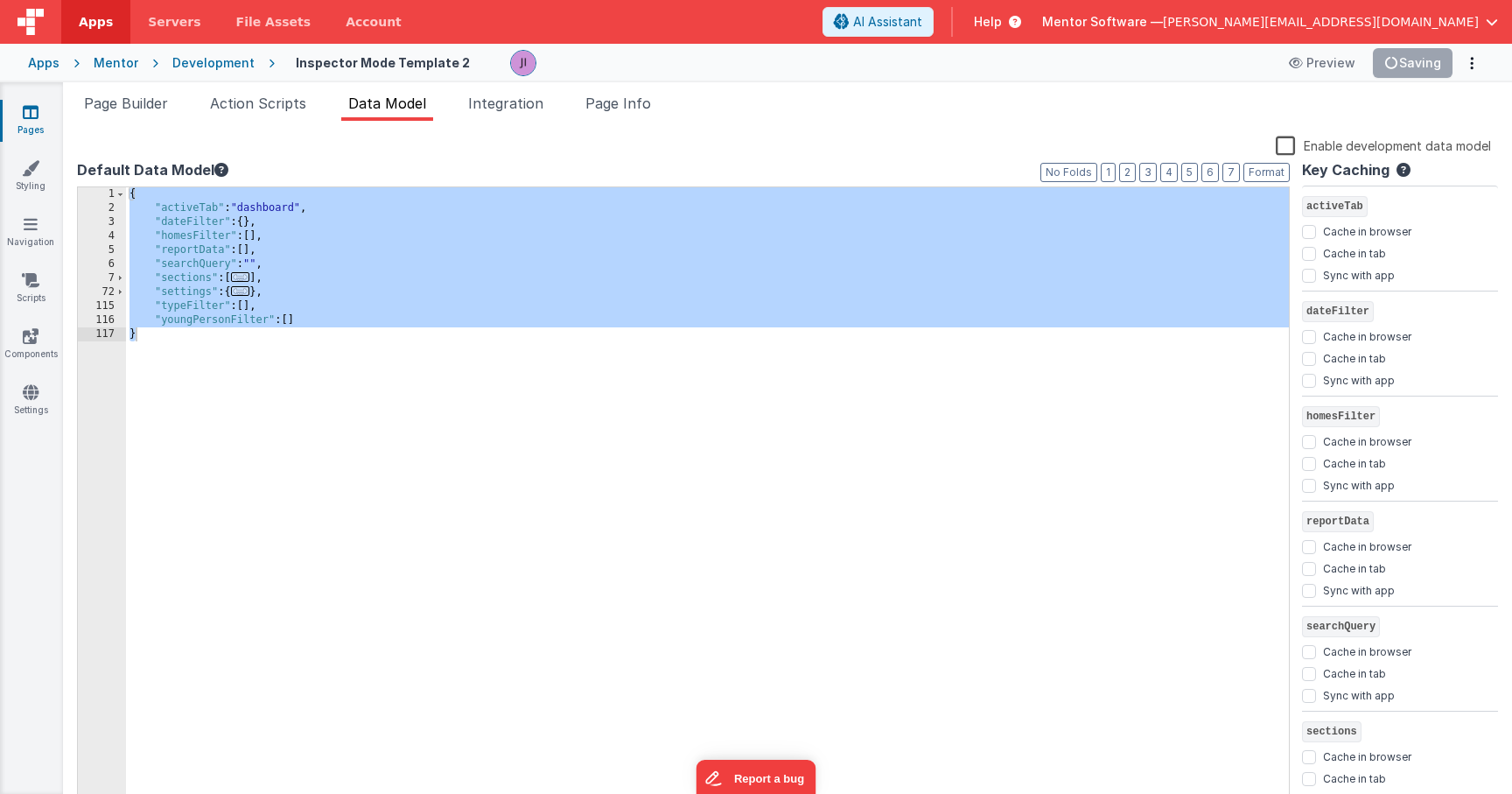
click at [638, 272] on div "{ "activeTab" : "dashboard" , "dateFilter" : { } , "homesFilter" : [ ] , "repor…" at bounding box center [707, 512] width 1163 height 648
click at [157, 107] on span "Page Builder" at bounding box center [126, 103] width 84 height 18
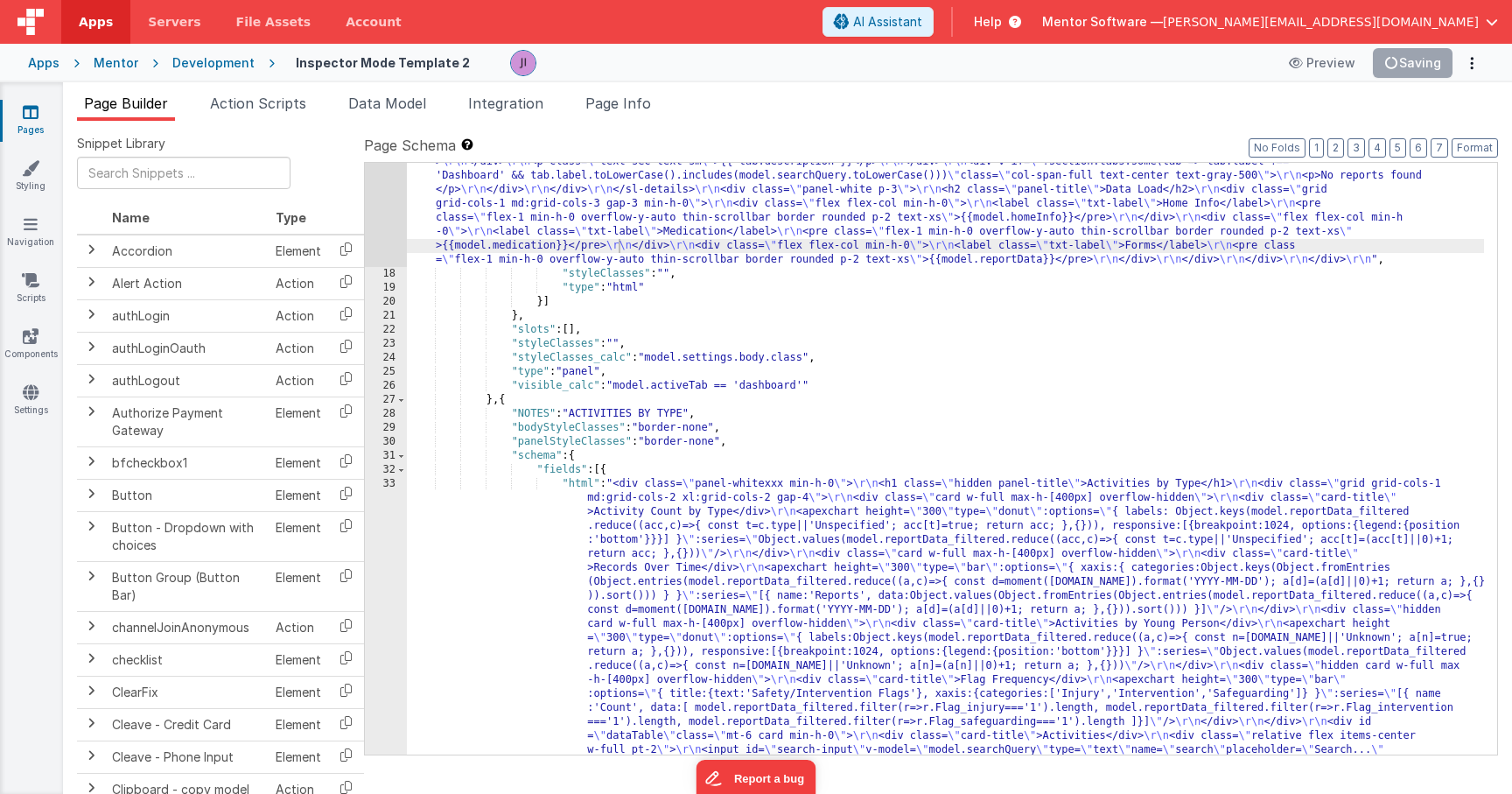
click at [726, 348] on div ""html" : "<div class= \" flex flex-col gap-4 min-h-0 \" > \r\n <h1 class= \" te…" at bounding box center [946, 514] width 1078 height 1390
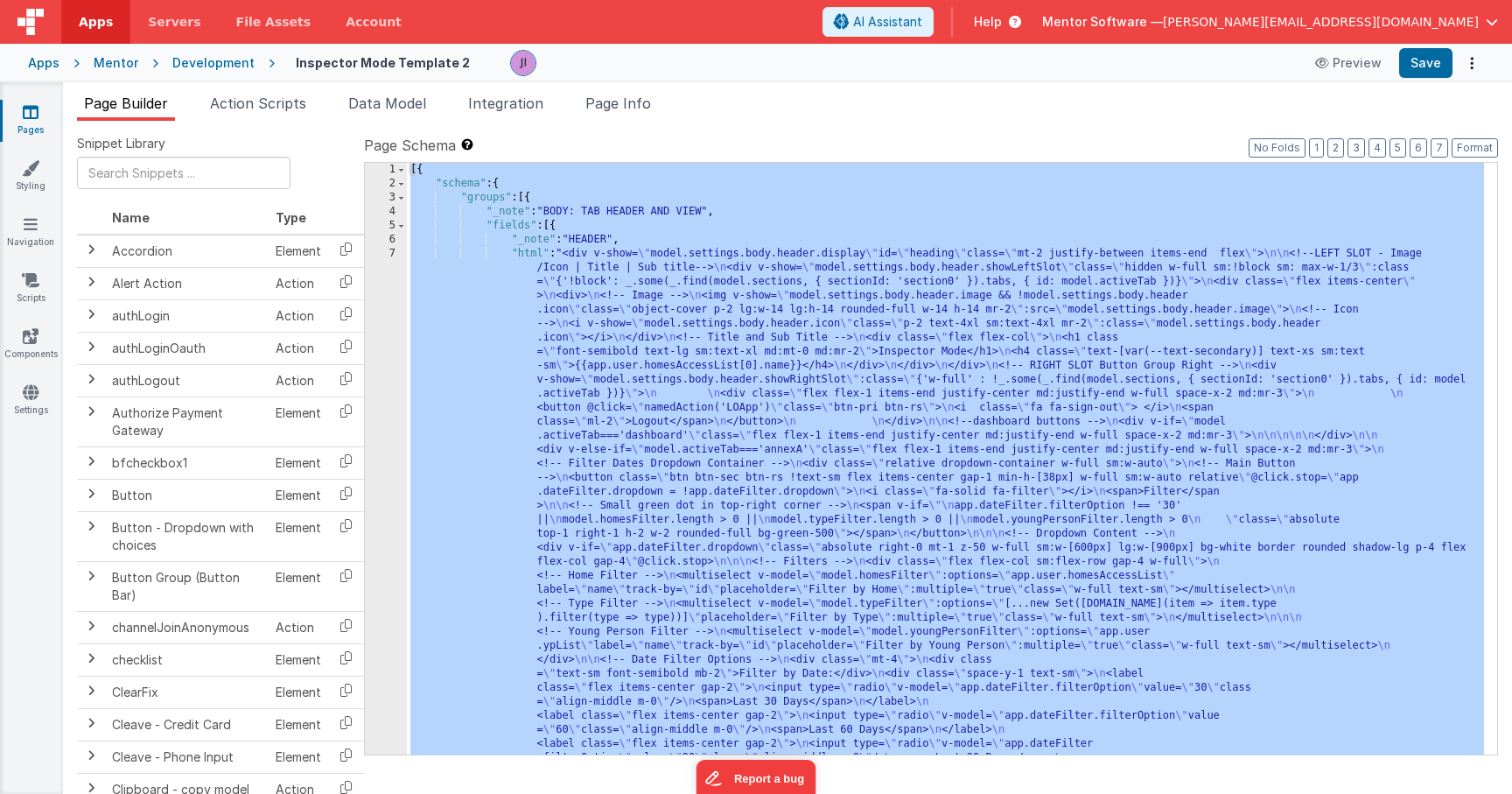
scroll to position [2517, 0]
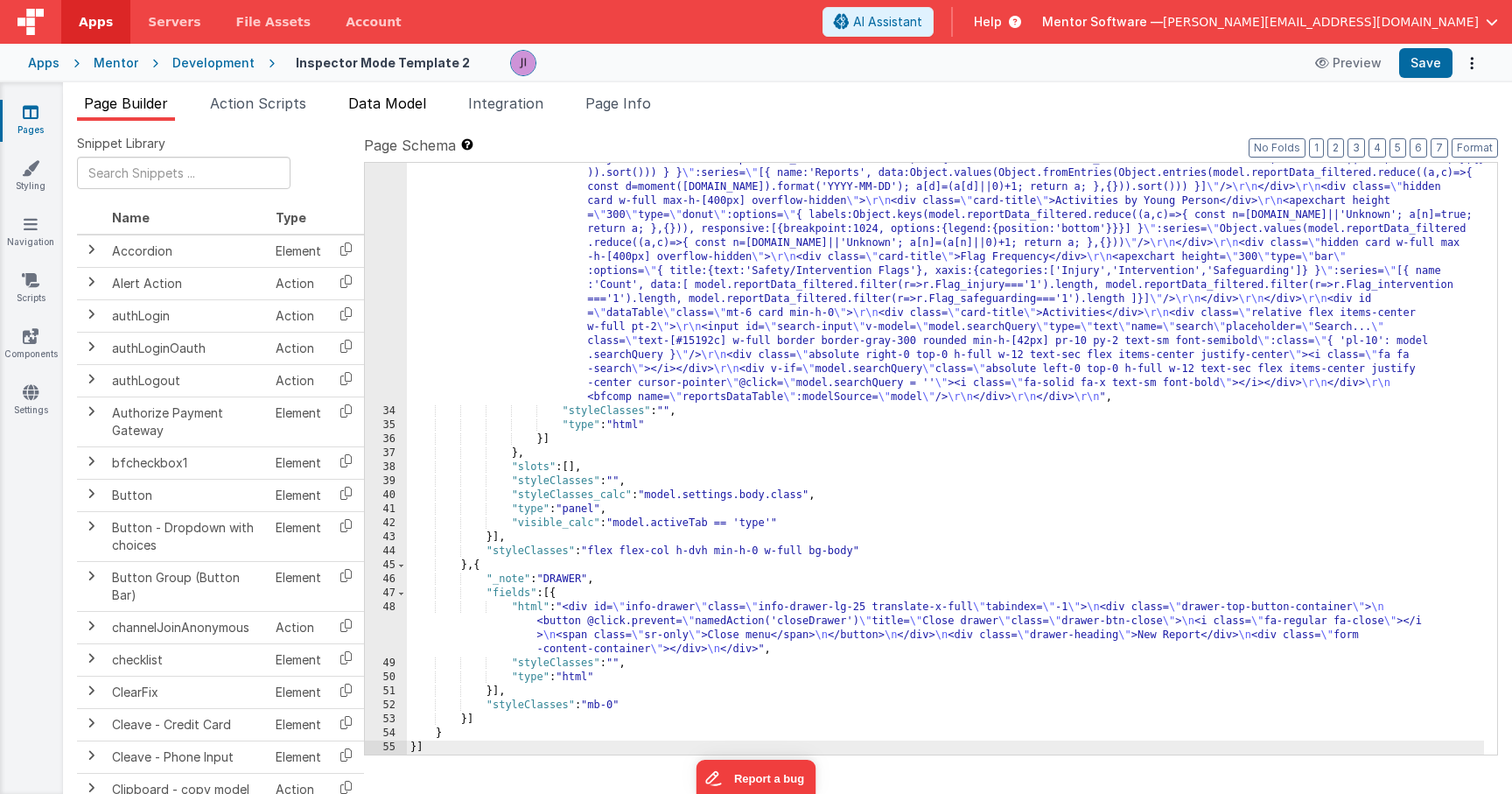
click at [405, 110] on span "Data Model" at bounding box center [387, 103] width 78 height 18
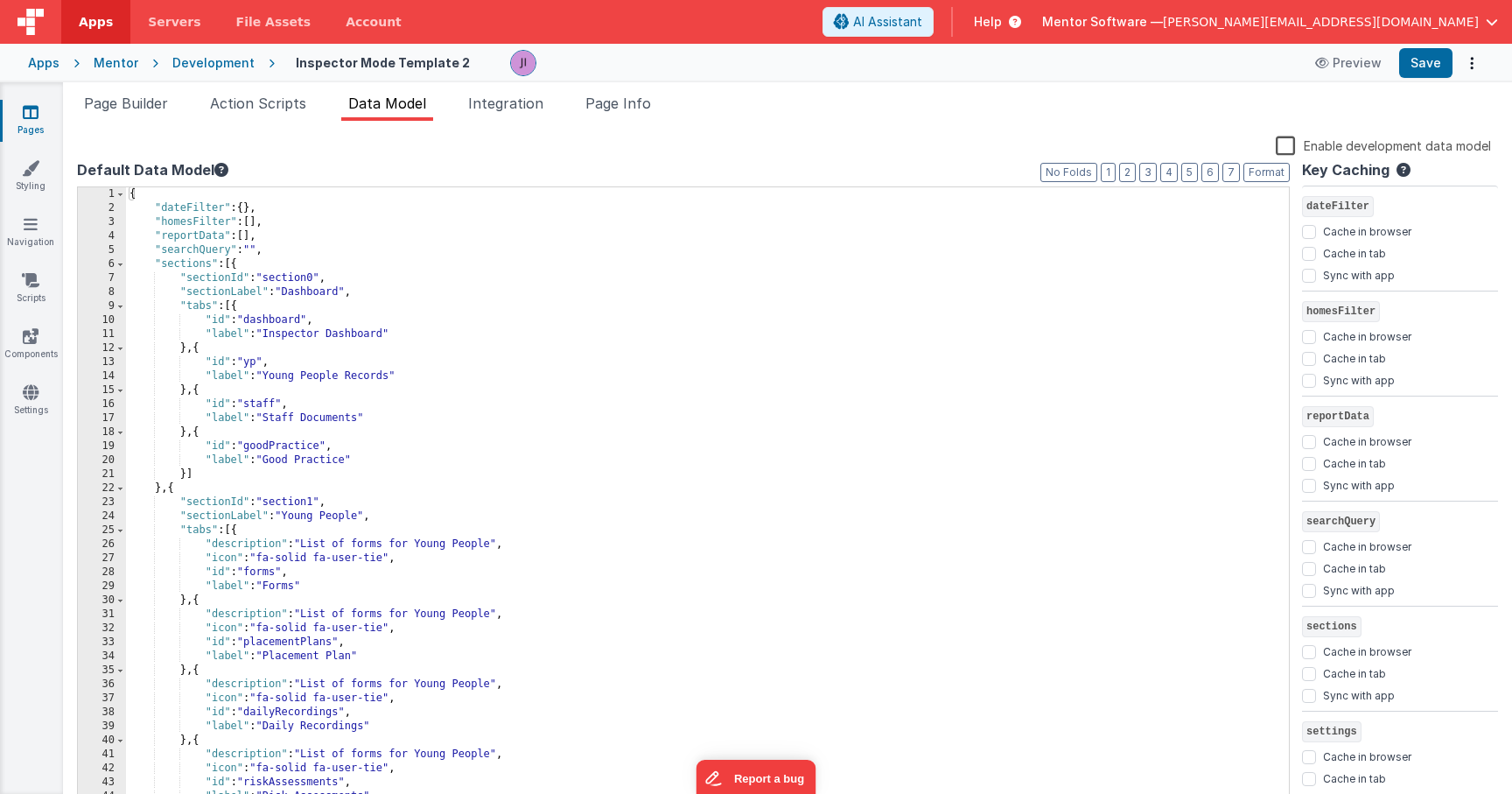
click at [811, 303] on div "{ "dateFilter" : { } , "homesFilter" : [ ] , "reportData" : [ ] , "searchQuery"…" at bounding box center [700, 512] width 1150 height 648
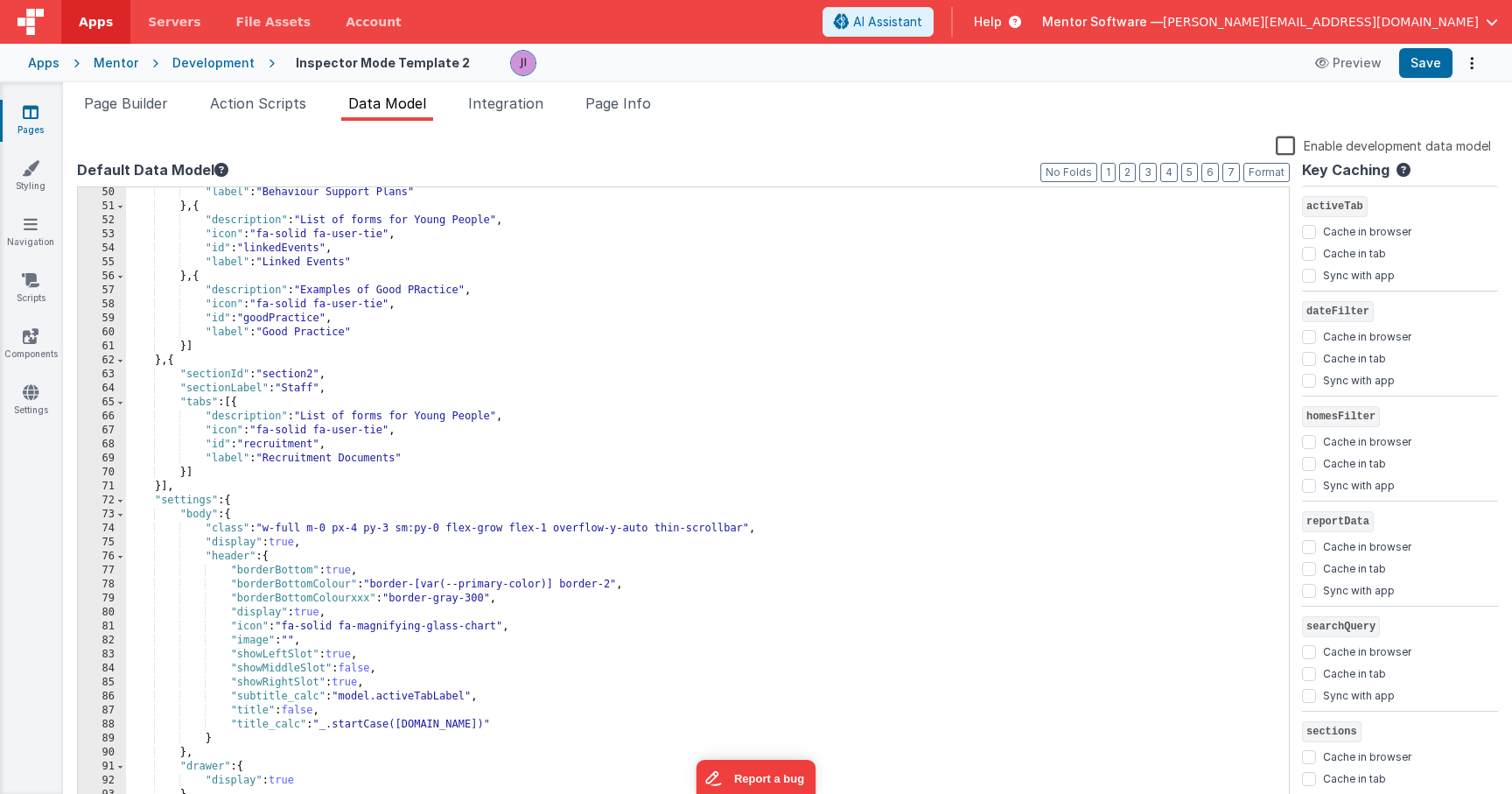
scroll to position [1018, 0]
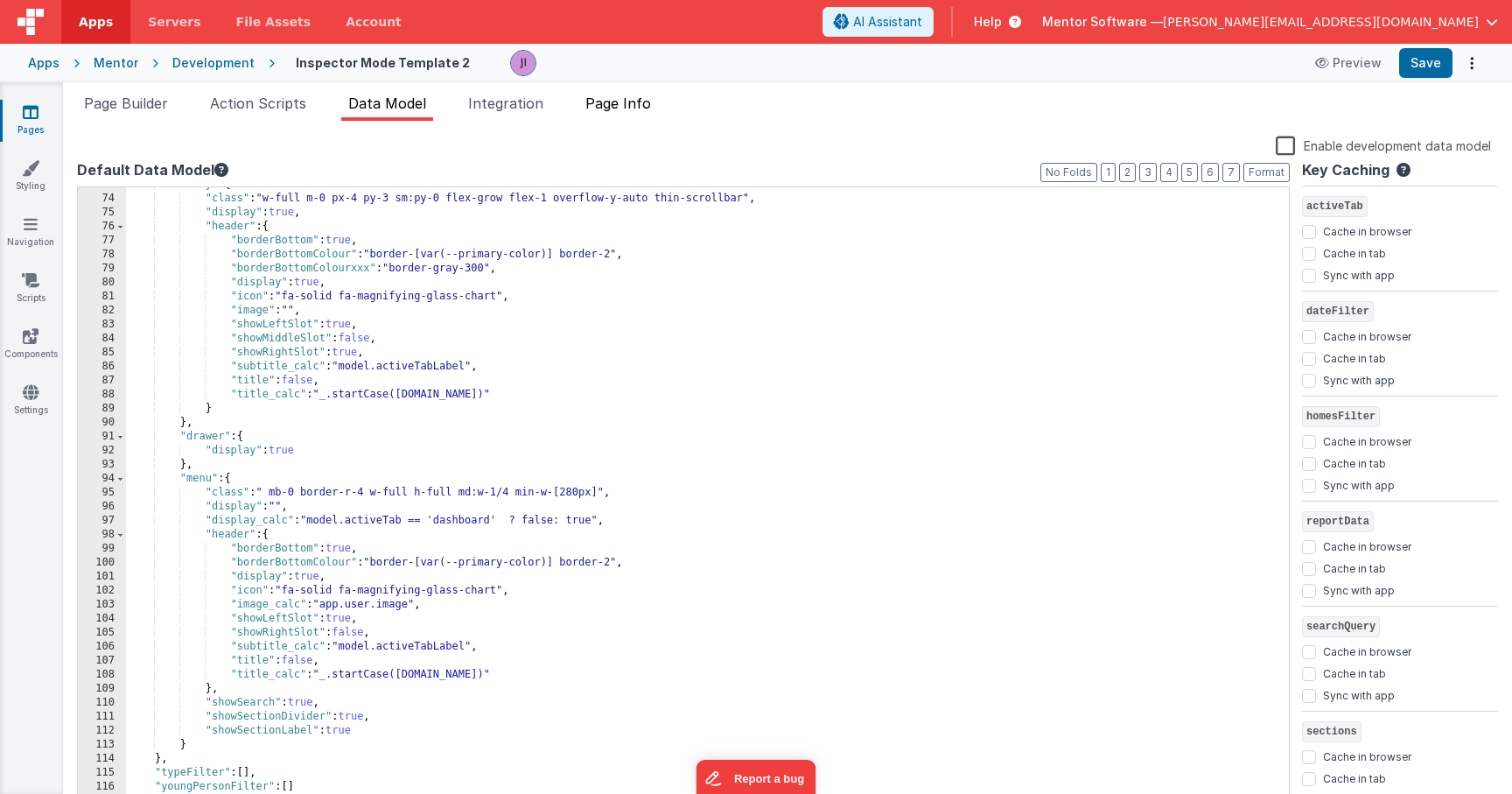
click at [629, 106] on span "Page Info" at bounding box center [618, 103] width 65 height 18
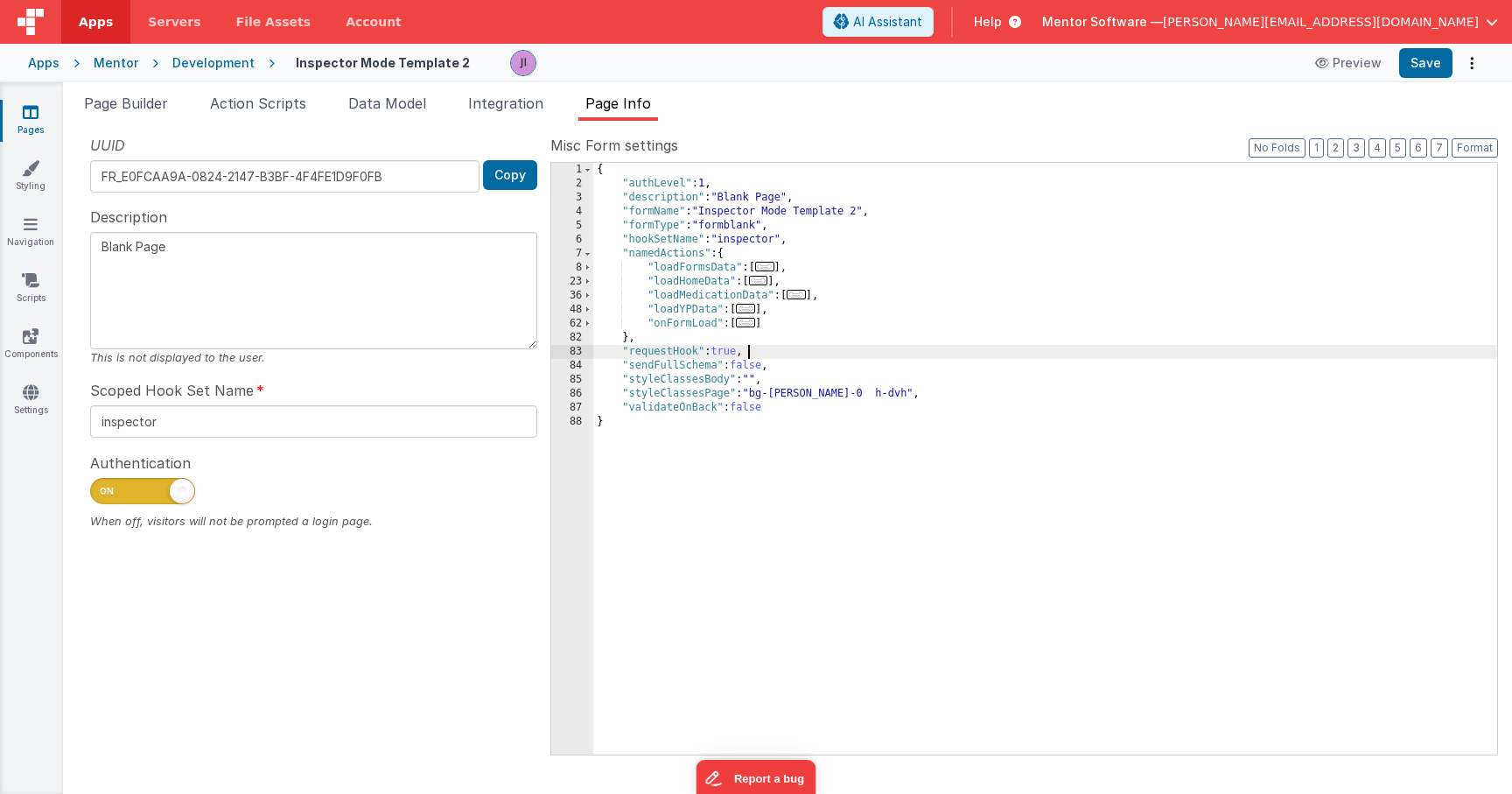
click at [1067, 346] on div "{ "authLevel" : 1 , "description" : "Blank Page" , "formName" : "Inspector Mode…" at bounding box center [1045, 472] width 904 height 619
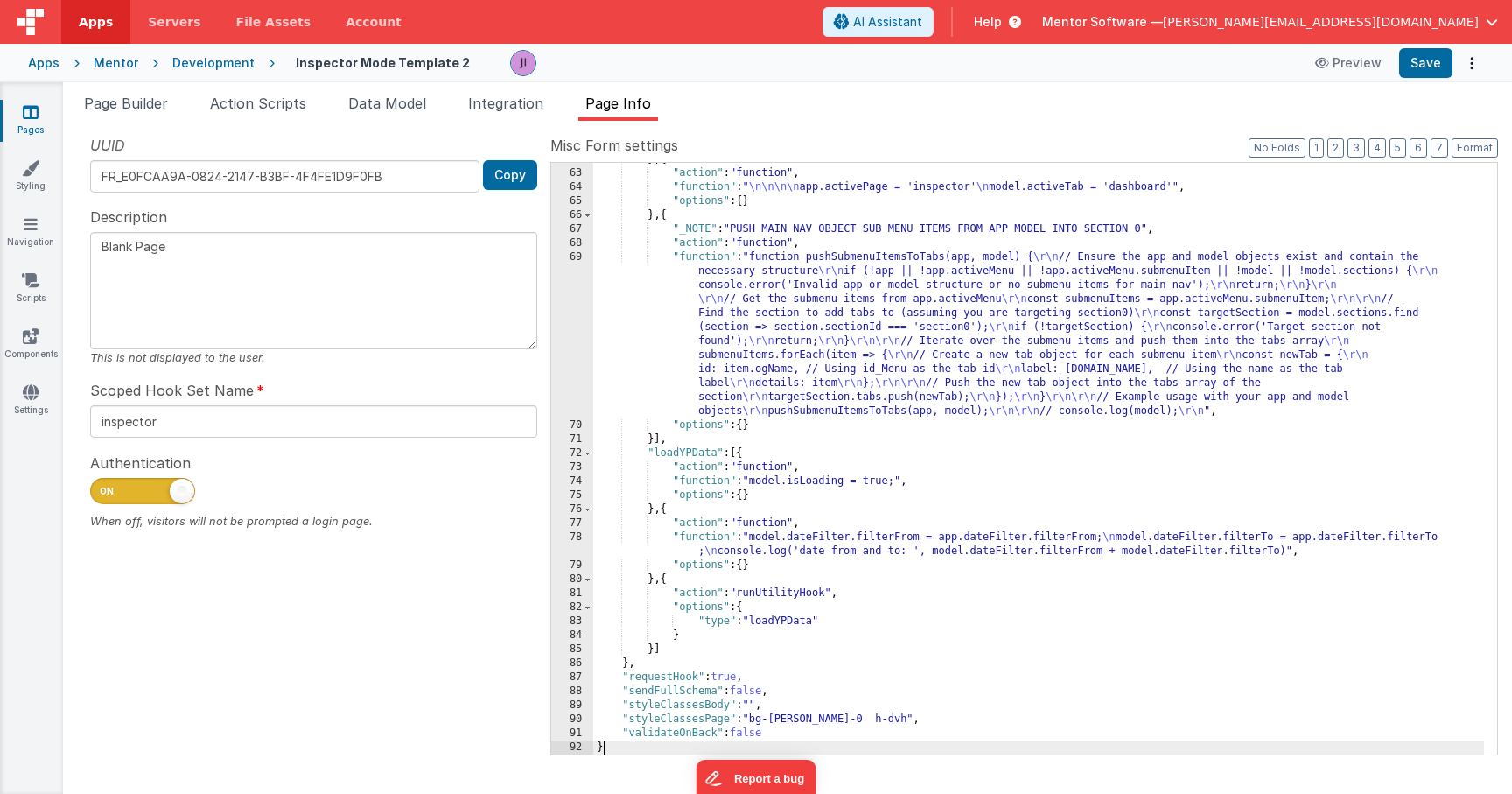
scroll to position [879, 0]
click at [1420, 69] on button "Save" at bounding box center [1425, 64] width 53 height 30
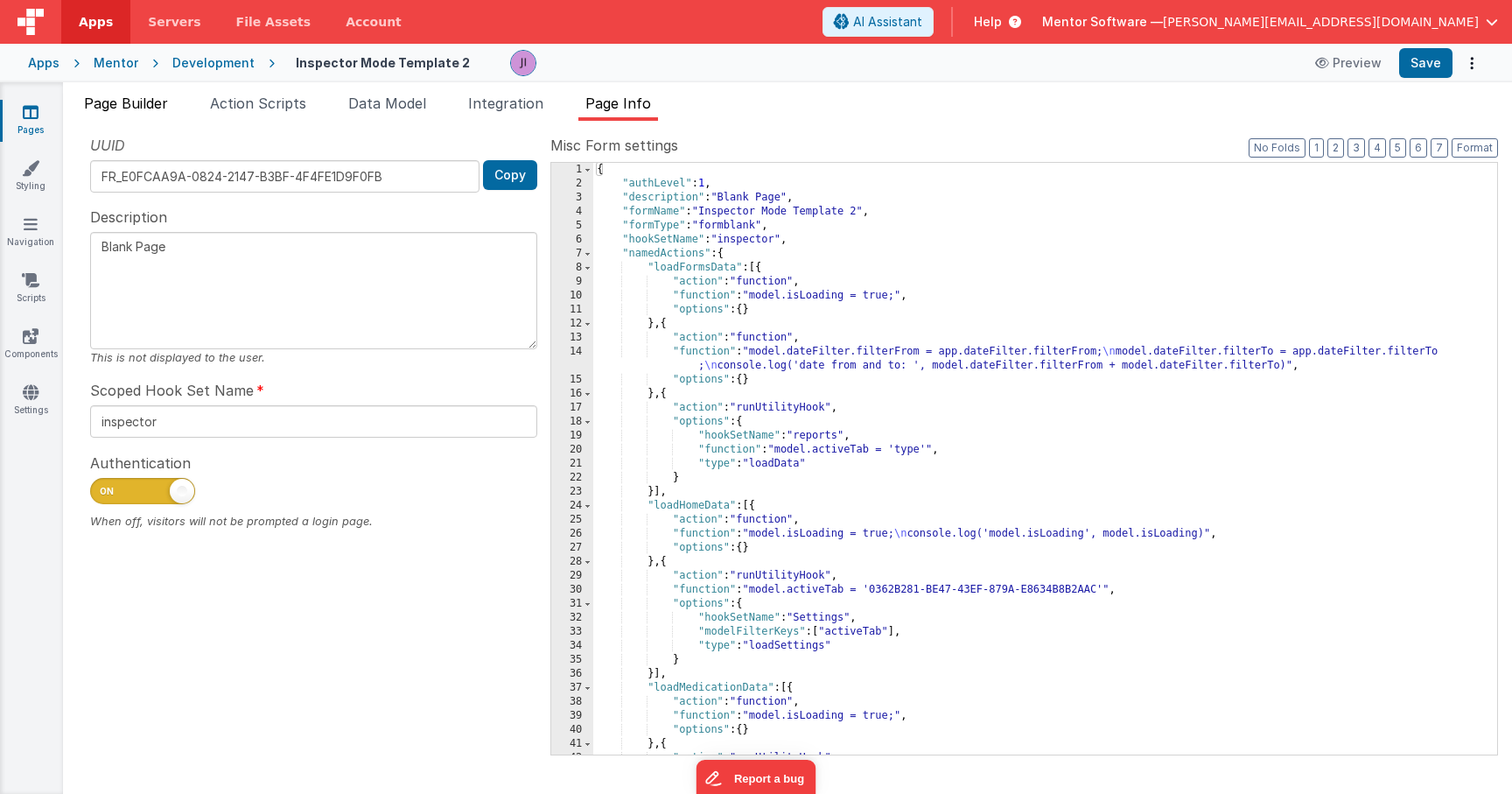
click at [130, 110] on span "Page Builder" at bounding box center [126, 103] width 84 height 18
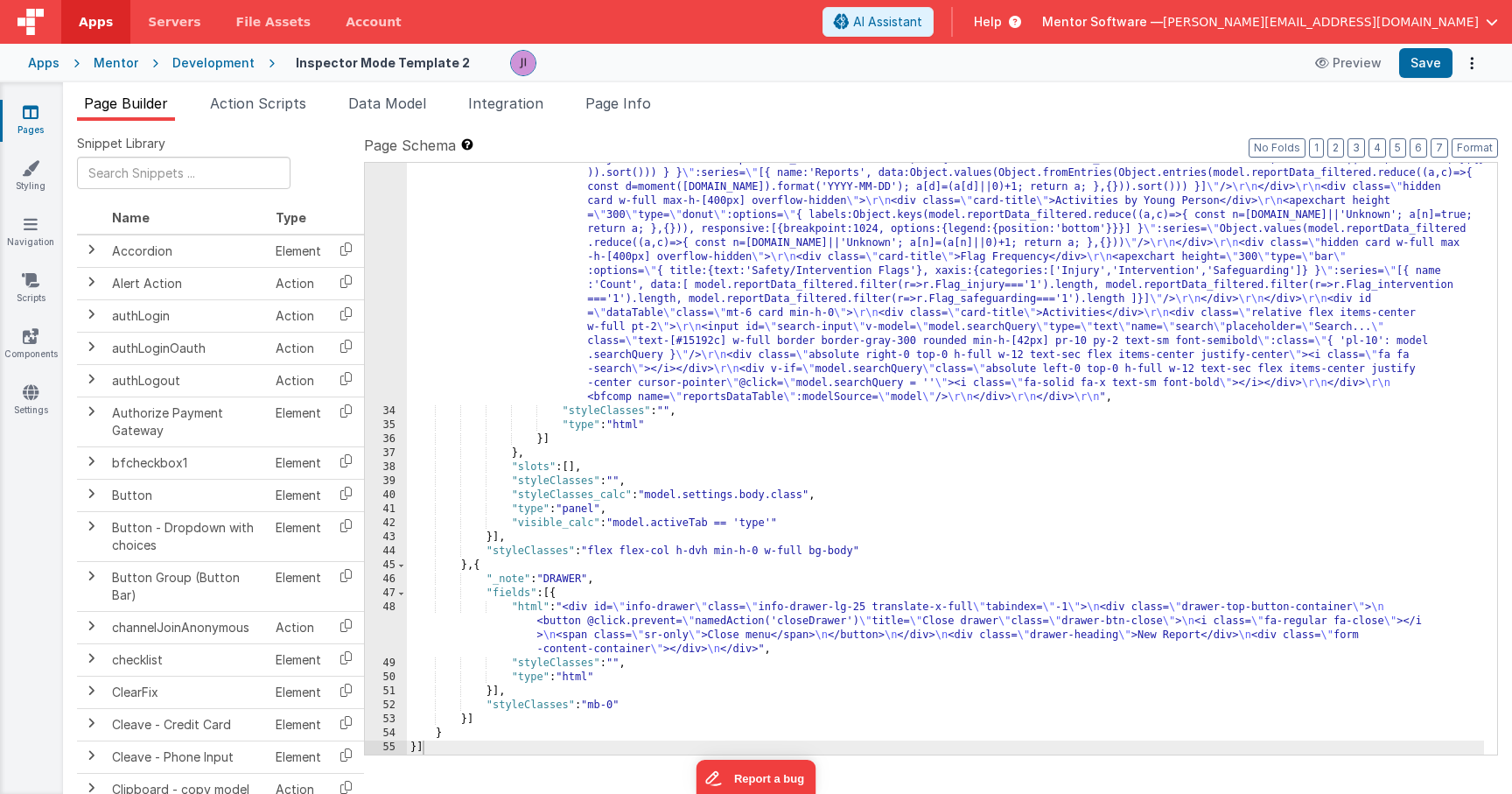
click at [812, 407] on div ""html" : "<div class= \" panel-whitexxx min-h-0 \" > \r\n <h1 class= \" hidden …" at bounding box center [946, 532] width 1078 height 956
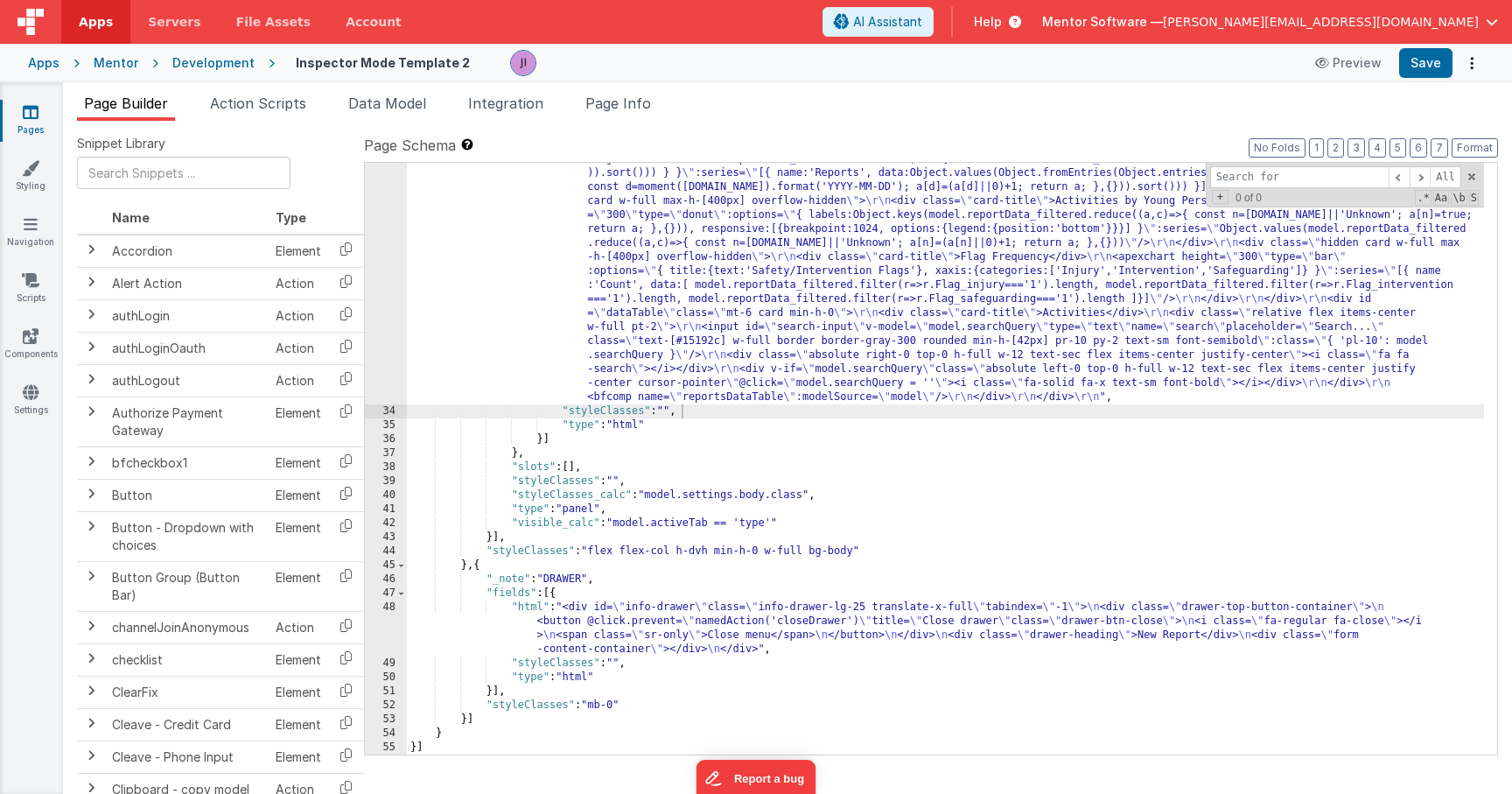
type input "m"
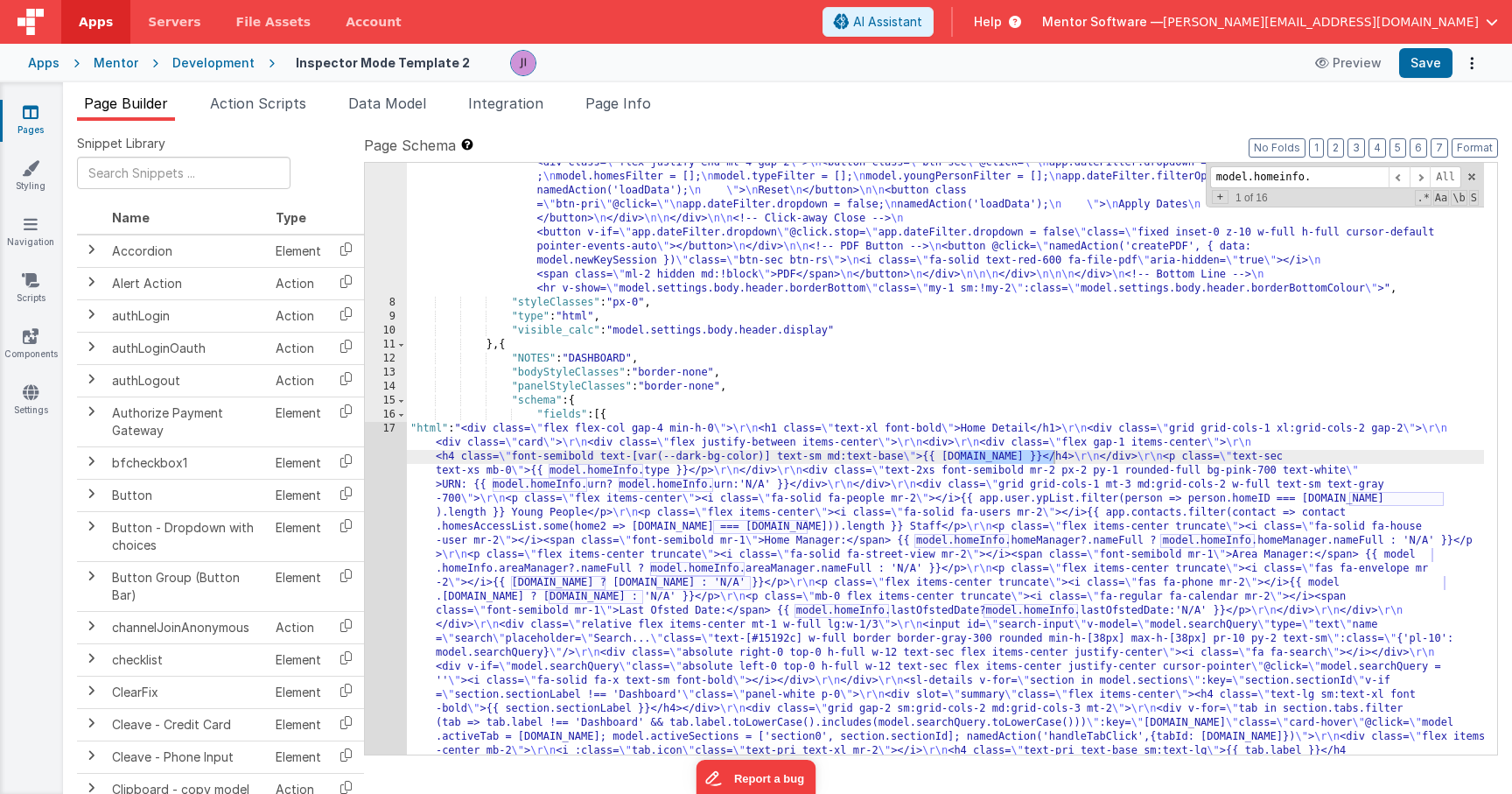
scroll to position [1451, 0]
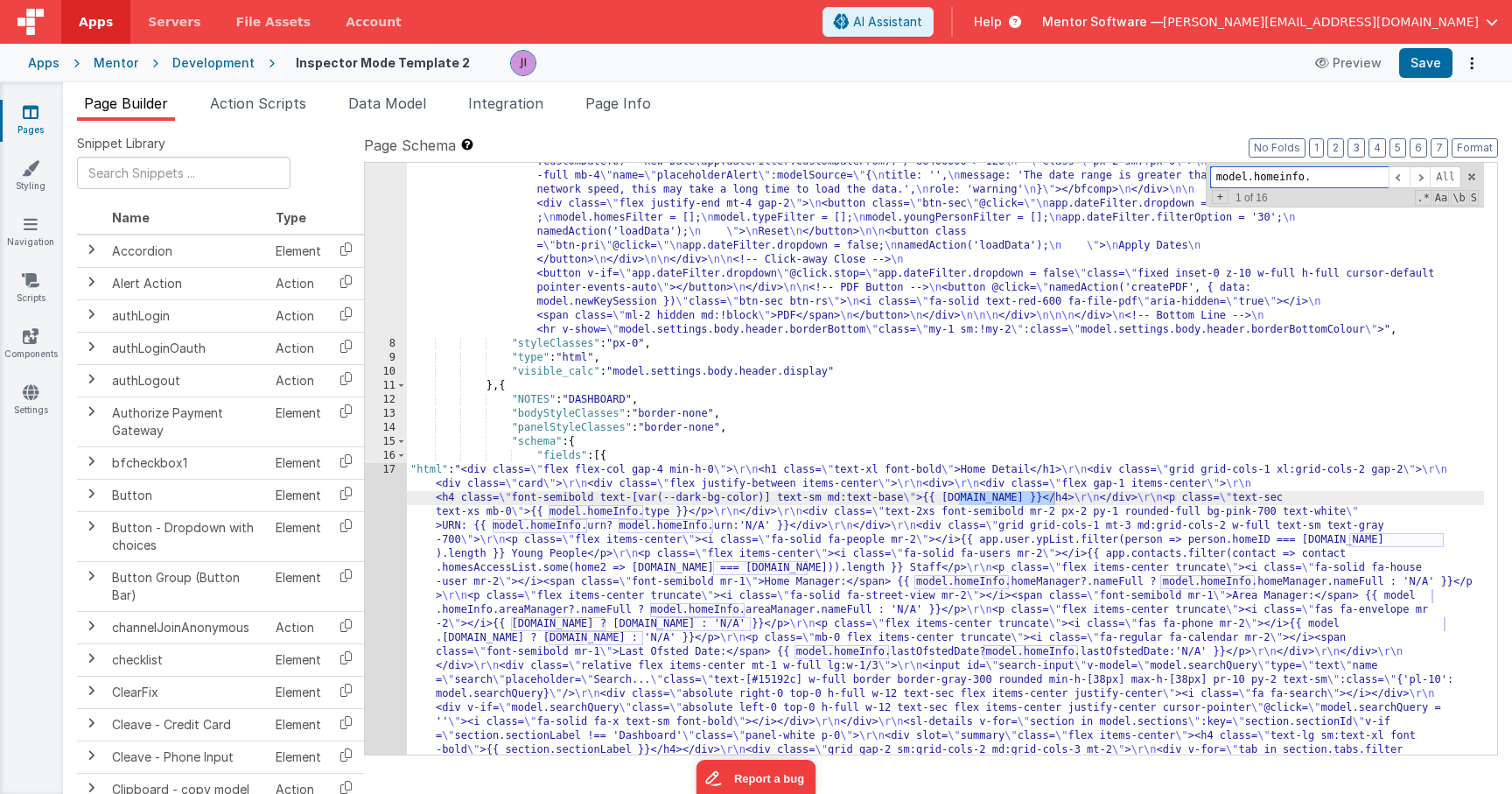
type input "model.homeinfo."
drag, startPoint x: 492, startPoint y: 556, endPoint x: 457, endPoint y: 554, distance: 35.1
click at [492, 556] on div ""html" : "<div v-show= \" model.settings.body.header.display \" id= \" heading …" at bounding box center [946, 87] width 1078 height 2580
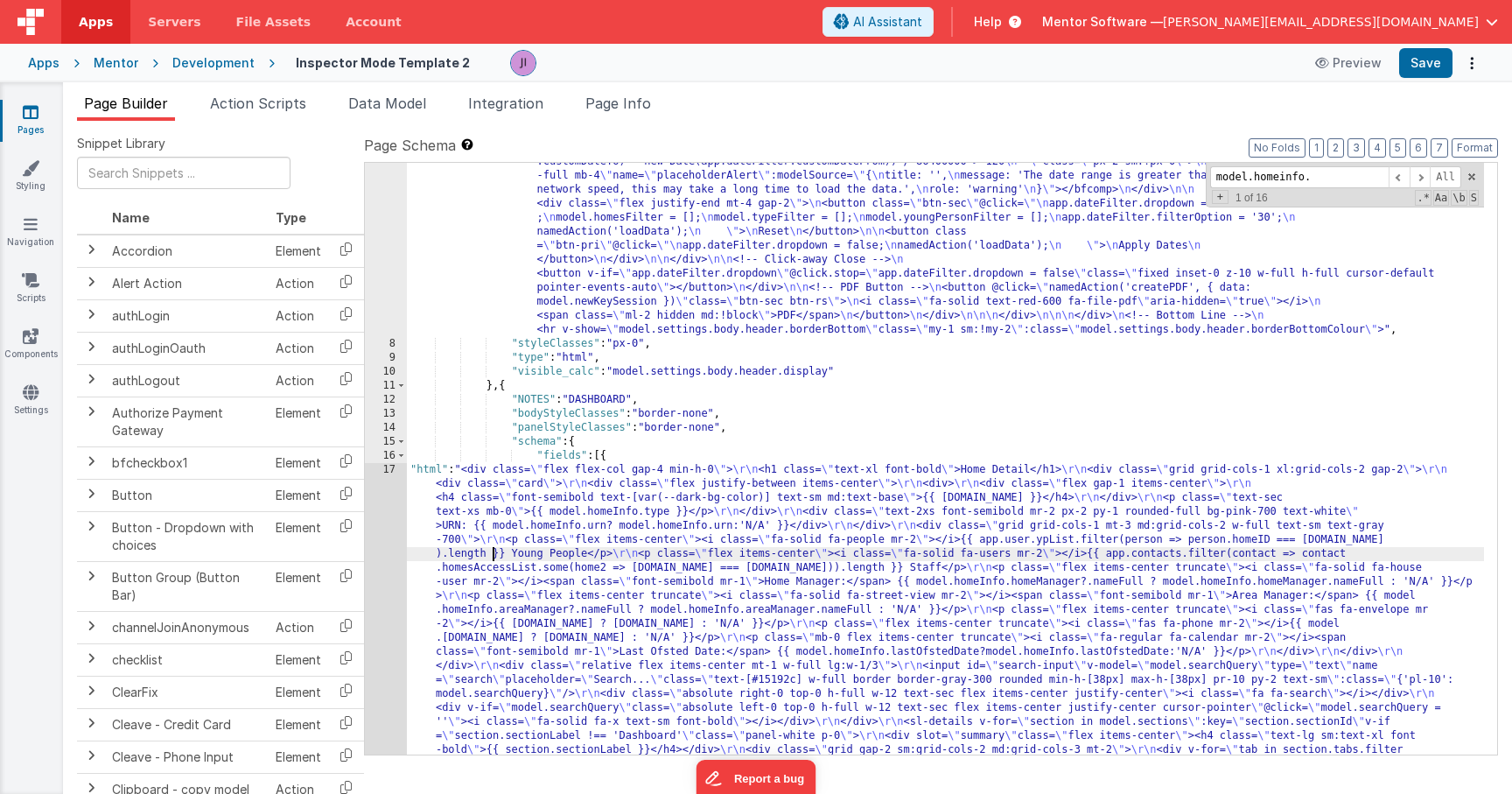
click at [390, 549] on div "17" at bounding box center [386, 688] width 42 height 448
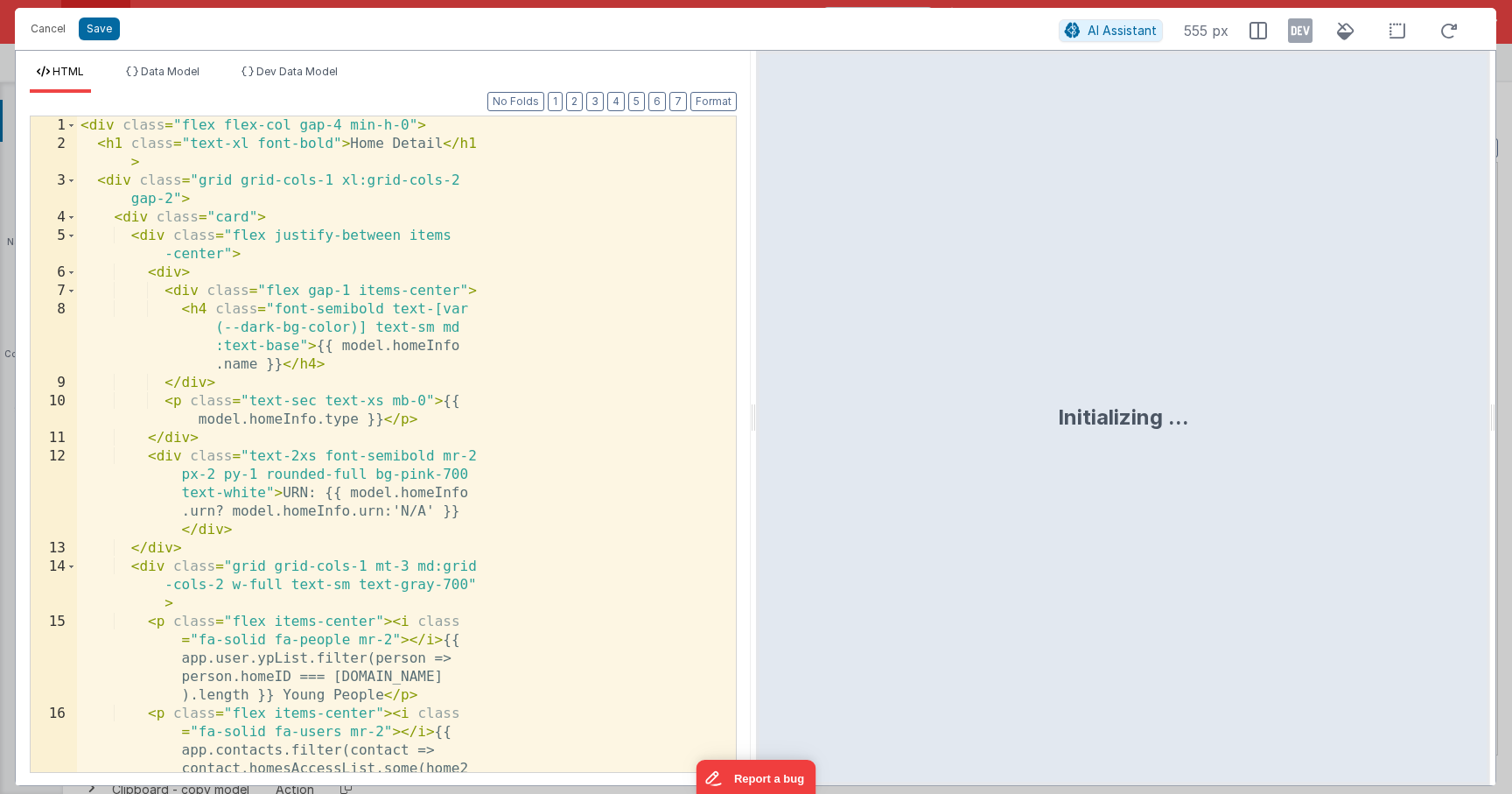
click at [388, 546] on div "< div class = "flex flex-col gap-4 min-h-0" > < h1 class = "text-xl font-bold" …" at bounding box center [400, 512] width 646 height 791
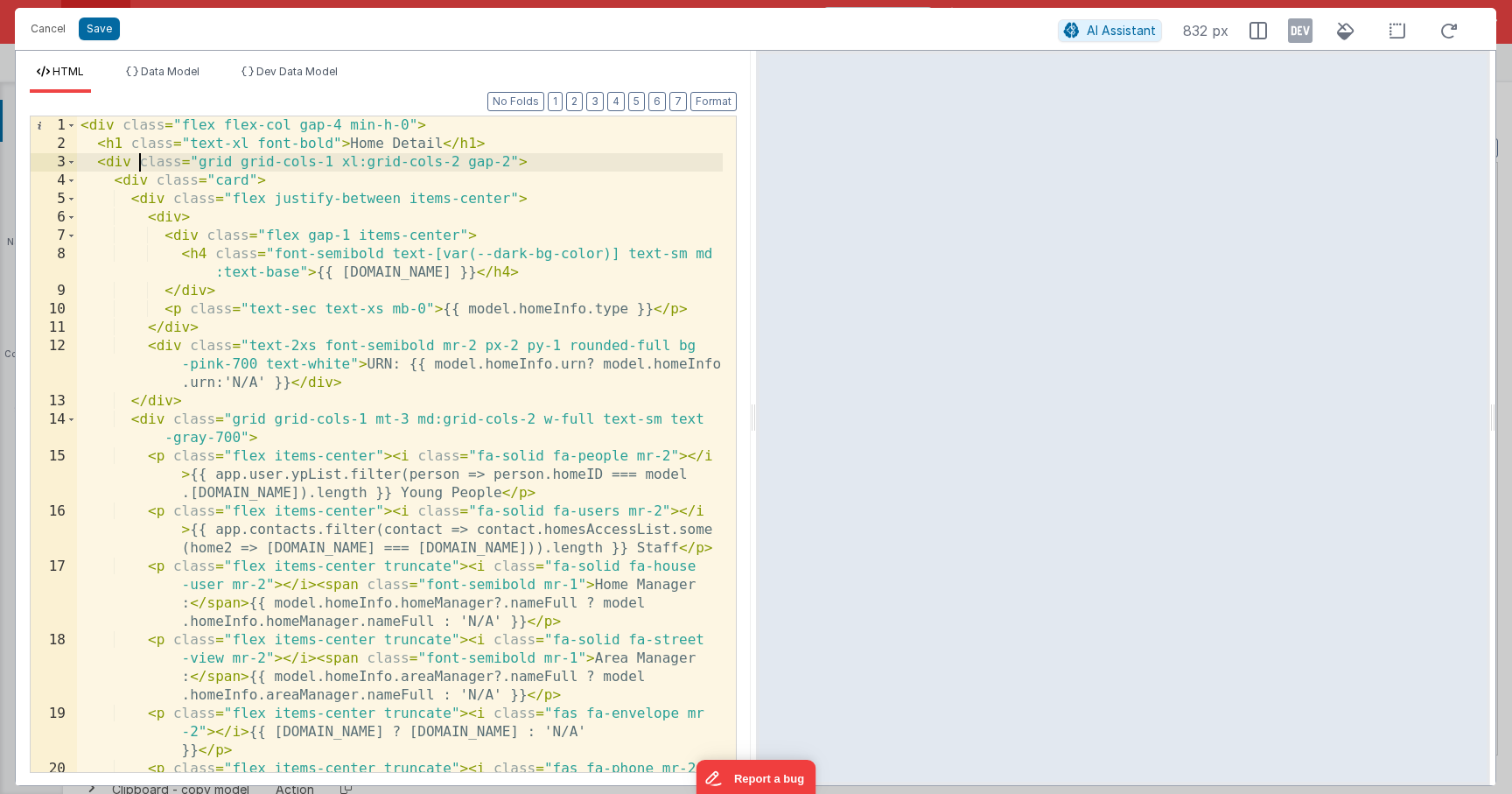
click at [139, 164] on div "< div class = "flex flex-col gap-4 min-h-0" > < h1 class = "text-xl font-bold" …" at bounding box center [400, 481] width 646 height 730
click at [148, 188] on div "< div class = "flex flex-col gap-4 min-h-0" > < h1 class = "text-xl font-bold" …" at bounding box center [400, 481] width 646 height 730
drag, startPoint x: 100, startPoint y: 34, endPoint x: 868, endPoint y: 45, distance: 768.1
click at [100, 34] on button "Save" at bounding box center [99, 29] width 41 height 22
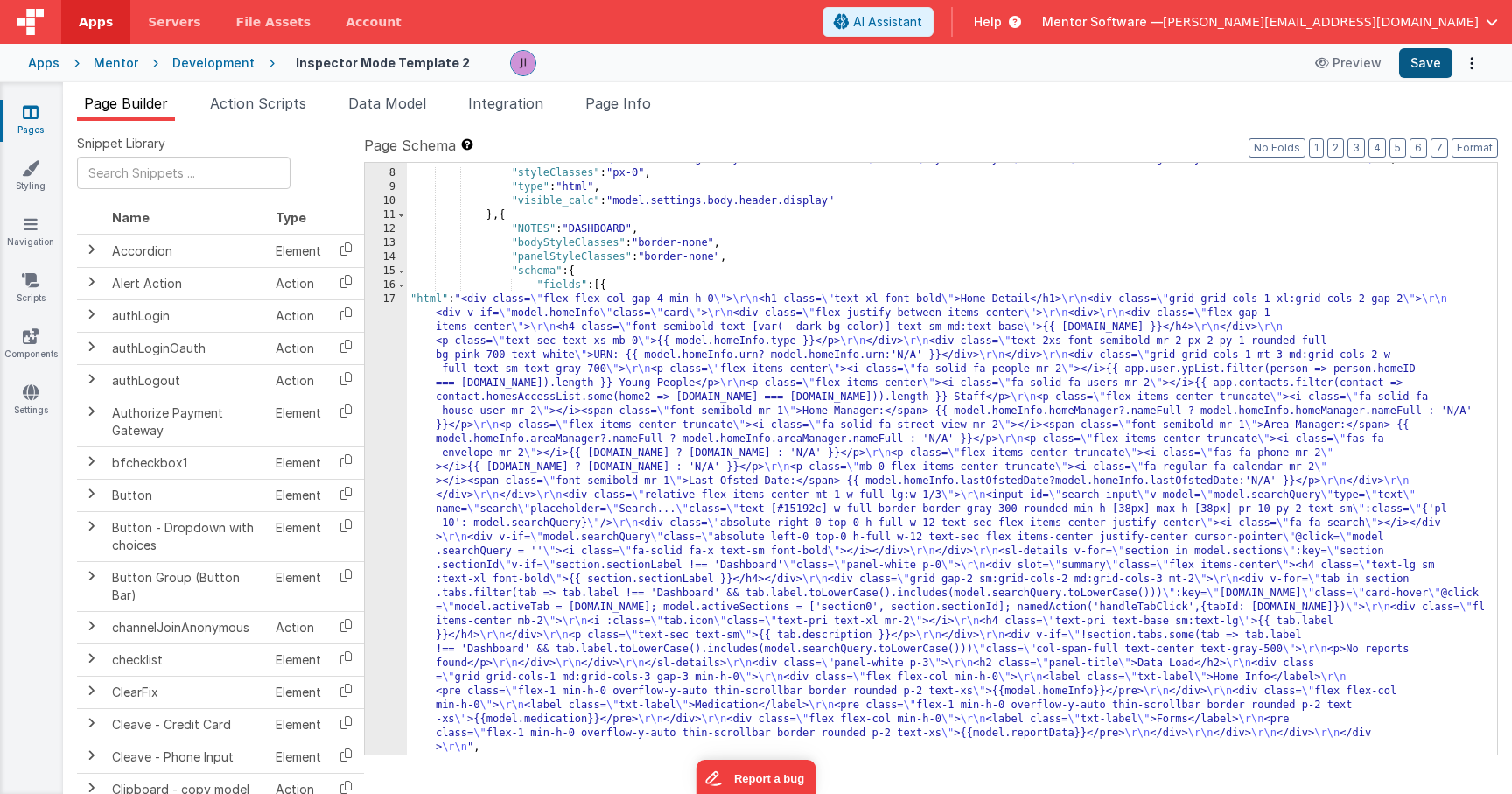
click at [1409, 59] on button "Save" at bounding box center [1425, 64] width 53 height 30
click at [280, 120] on li "Action Scripts" at bounding box center [258, 106] width 110 height 28
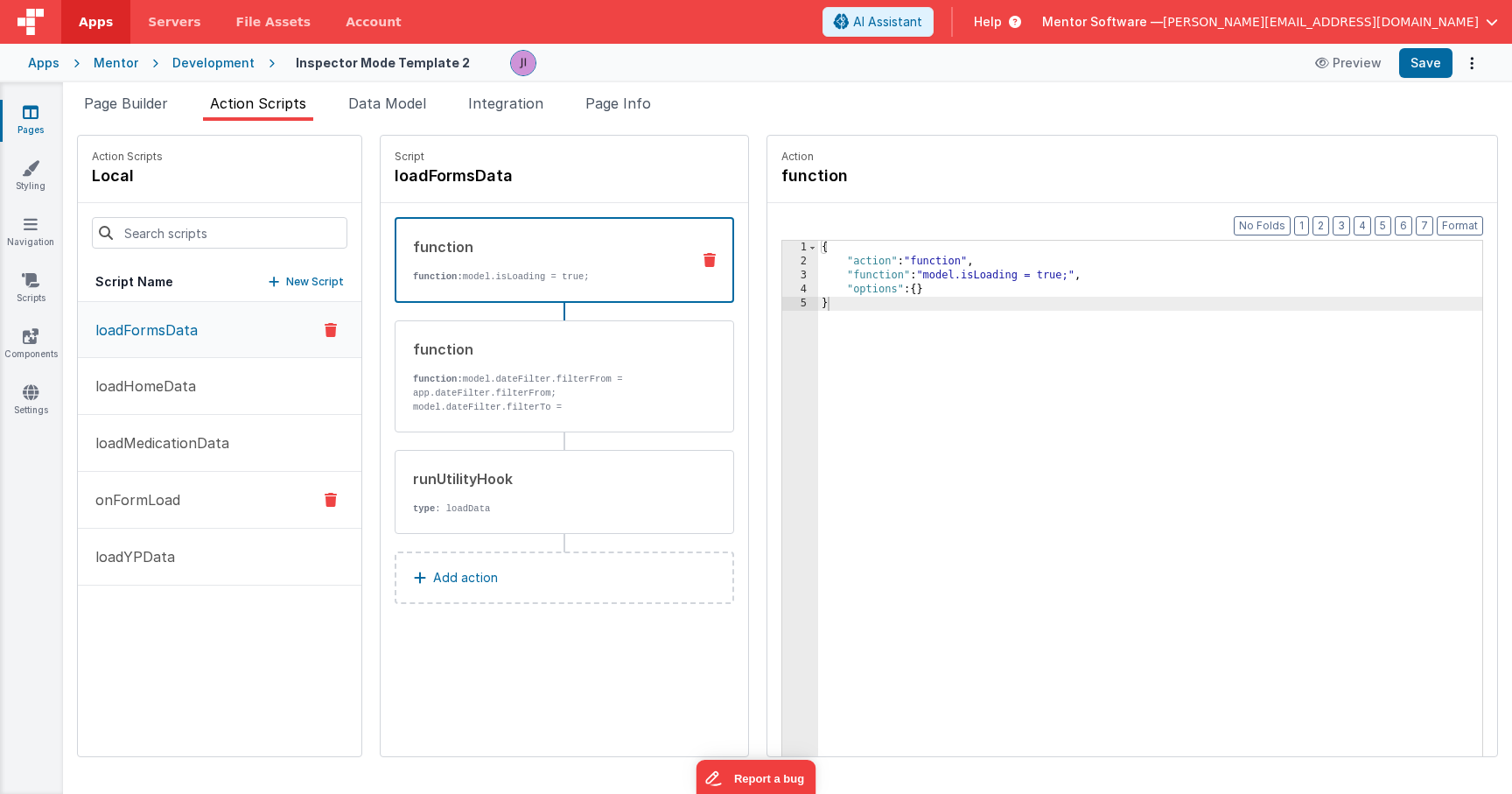
click at [176, 510] on button "onFormLoad" at bounding box center [219, 500] width 284 height 57
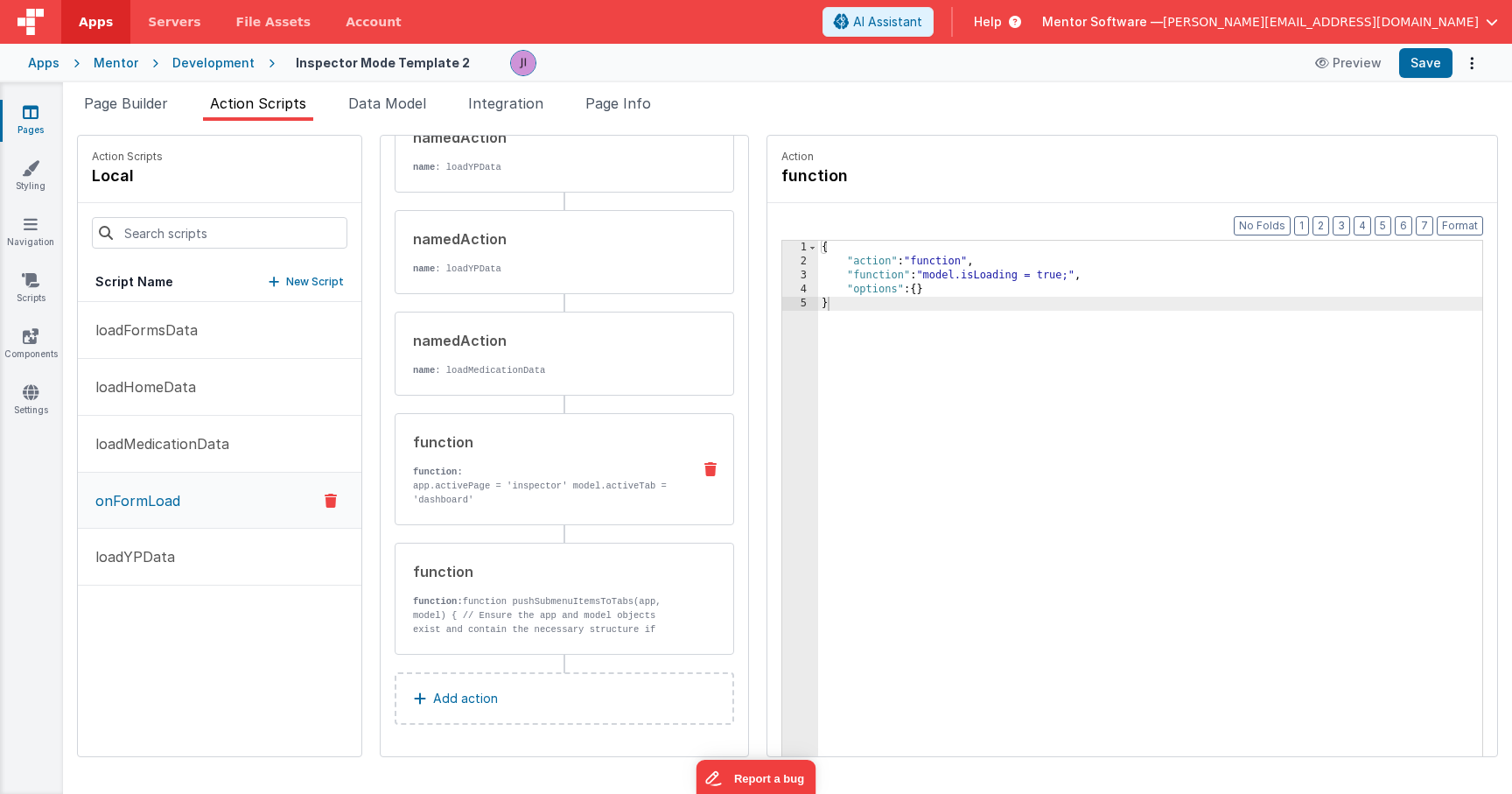
scroll to position [172, 0]
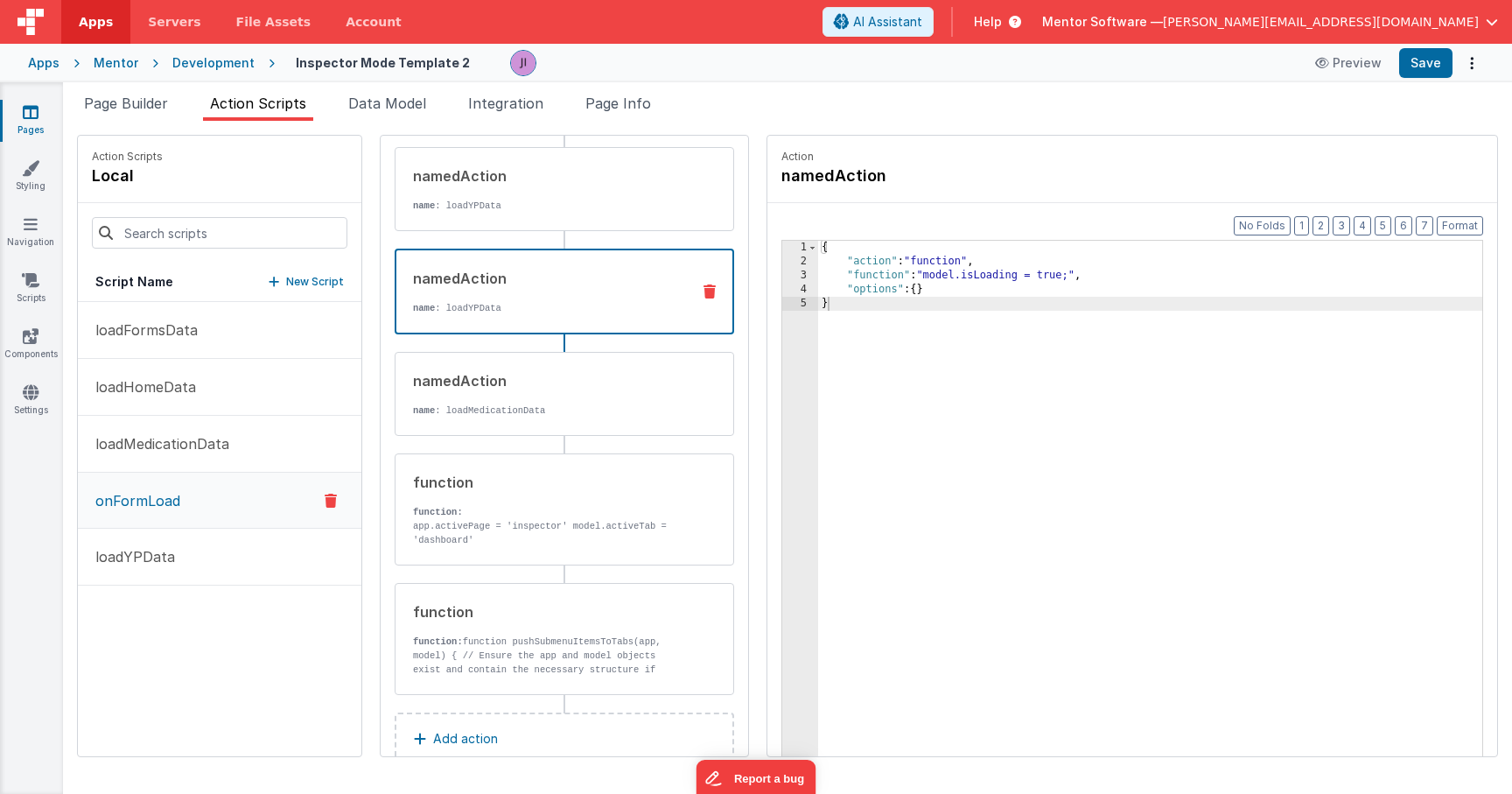
click at [508, 290] on div "namedAction name : loadYPData" at bounding box center [536, 291] width 280 height 48
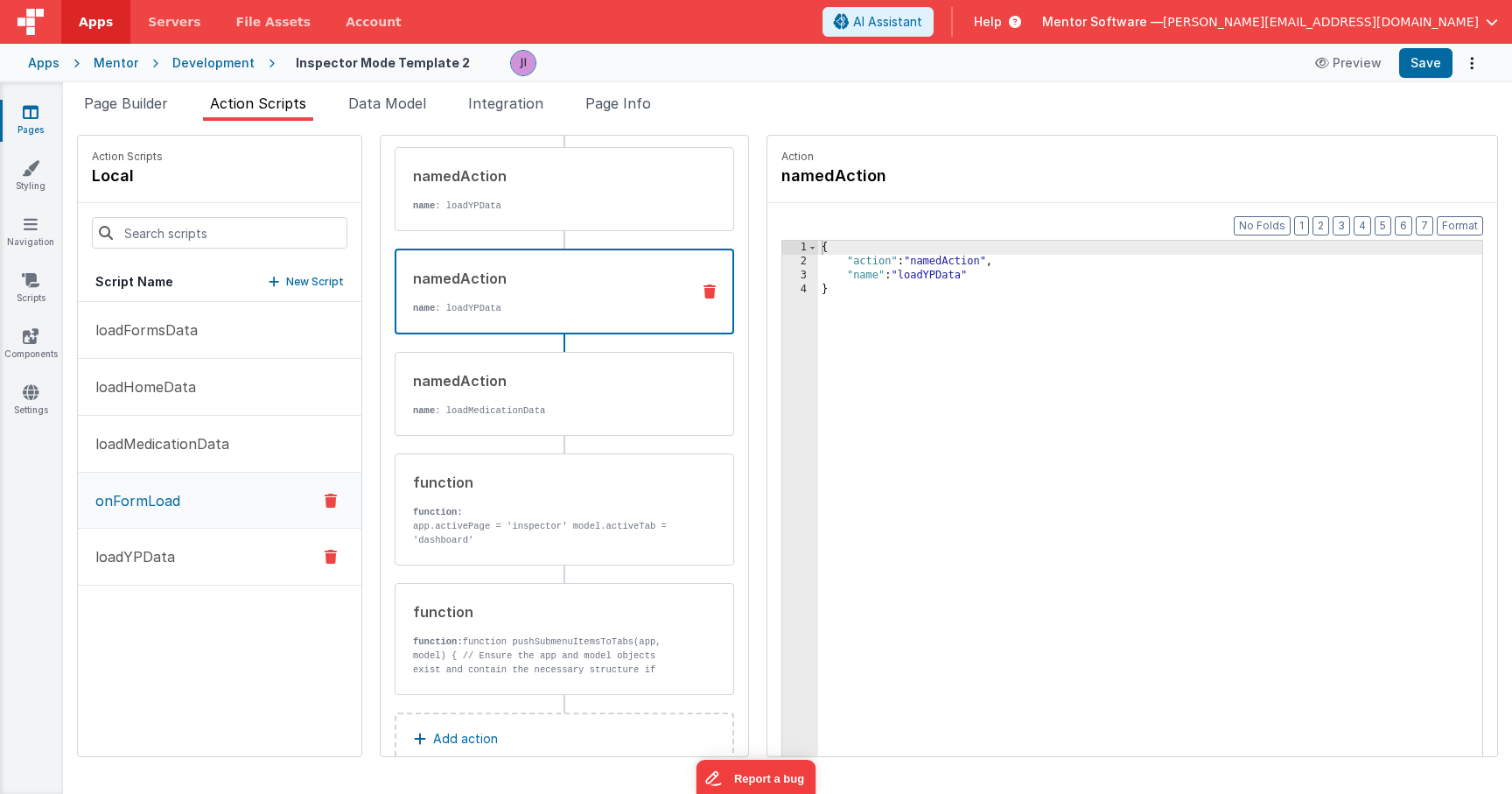
click at [162, 561] on p "loadYPData" at bounding box center [130, 557] width 91 height 21
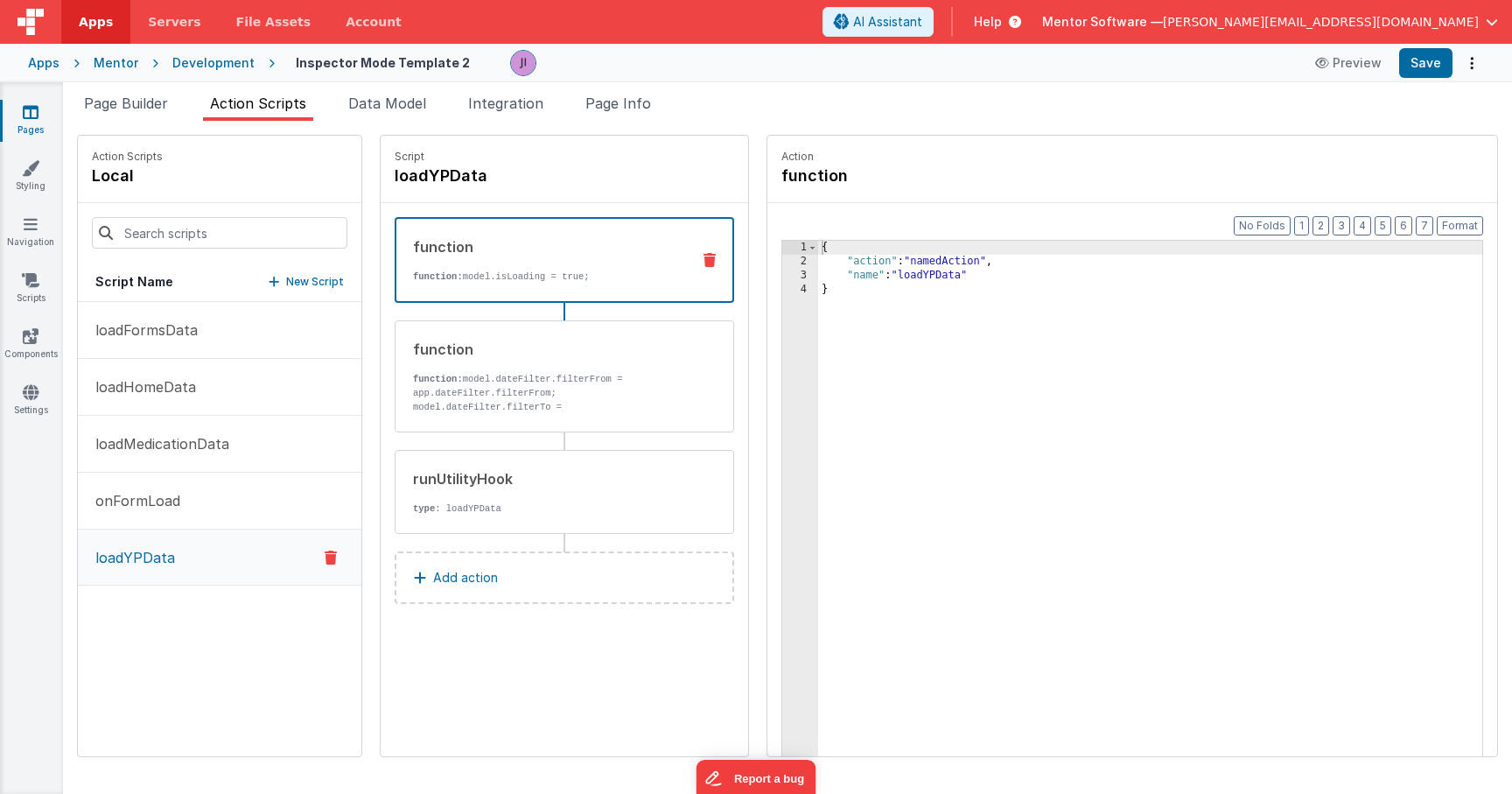
scroll to position [0, 0]
click at [544, 395] on p "function: model.dateFilter.filterFrom = app.dateFilter.filterFrom; model.dateFi…" at bounding box center [544, 414] width 264 height 84
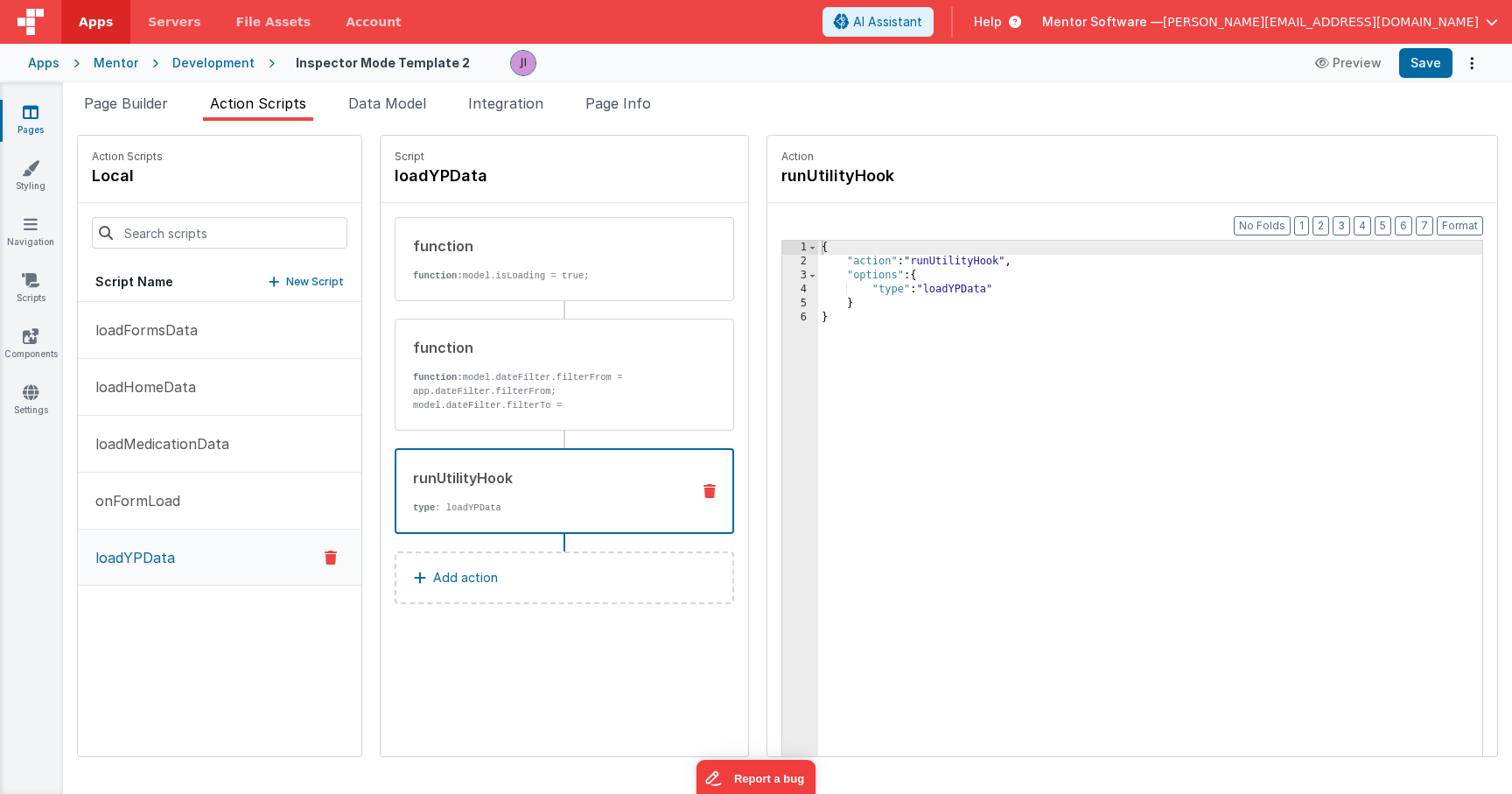
click at [577, 495] on div "runUtilityHook type : loadYPData" at bounding box center [536, 490] width 280 height 48
click at [961, 289] on div "{ "action" : "runUtilityHook" , "options" : { "type" : "loadYPData" } }" at bounding box center [1150, 540] width 664 height 598
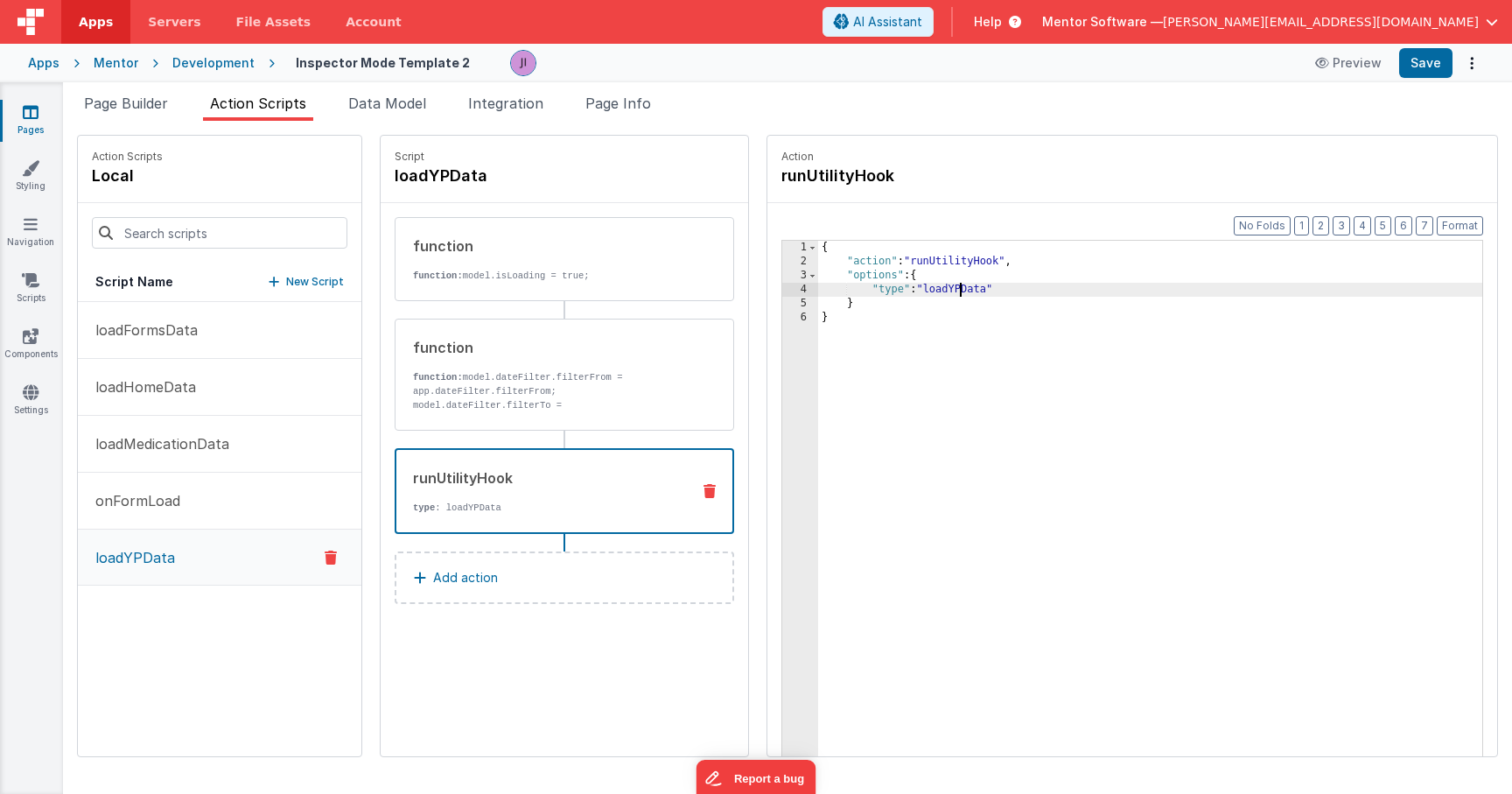
click at [961, 289] on div "{ "action" : "runUtilityHook" , "options" : { "type" : "loadYPData" } }" at bounding box center [1150, 540] width 664 height 598
